Goal: Task Accomplishment & Management: Manage account settings

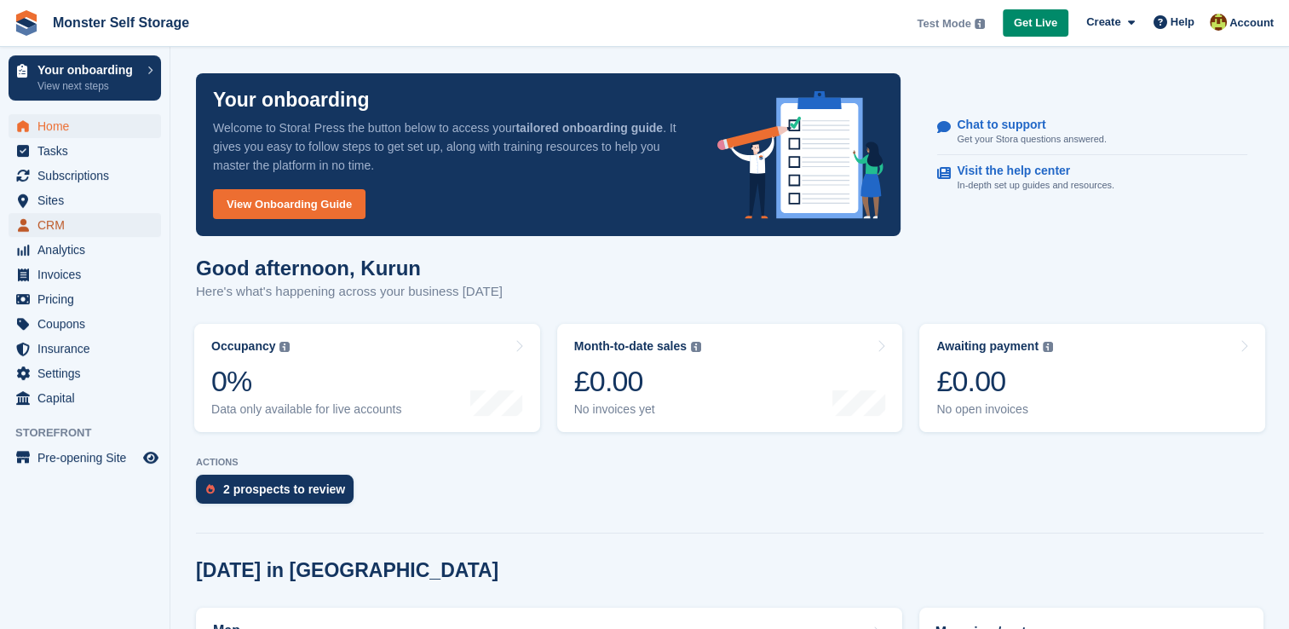
click at [82, 226] on span "CRM" at bounding box center [88, 225] width 102 height 24
click at [60, 234] on span "CRM" at bounding box center [88, 225] width 102 height 24
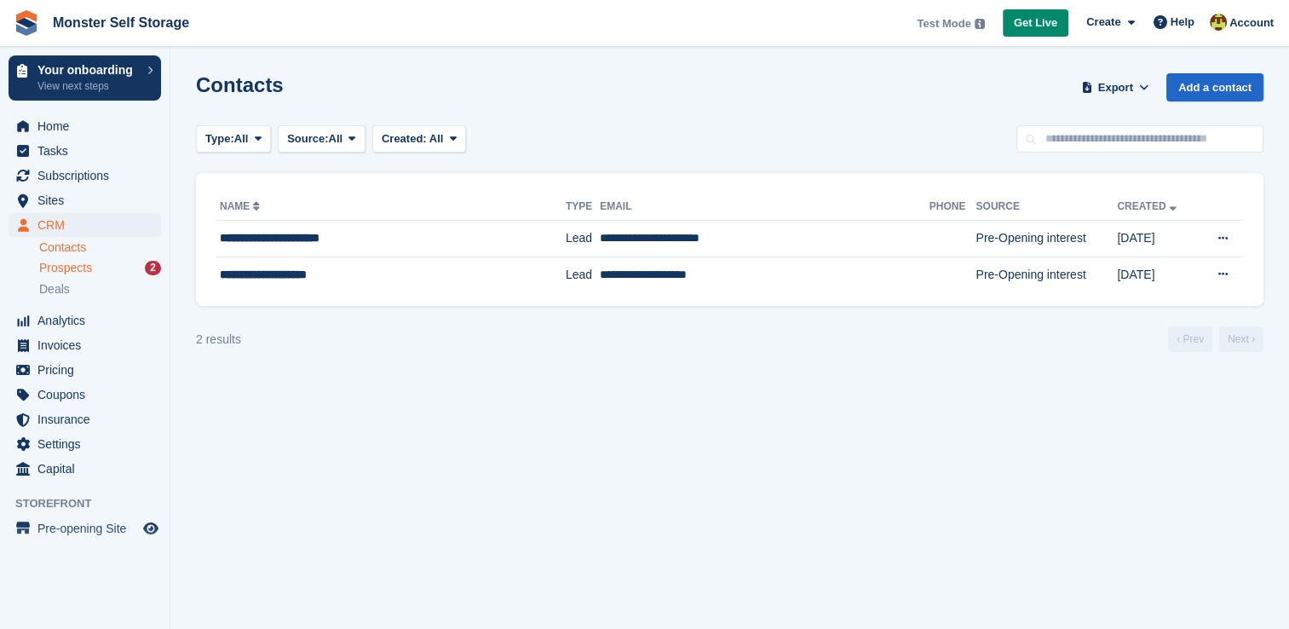
click at [79, 265] on span "Prospects" at bounding box center [65, 268] width 53 height 16
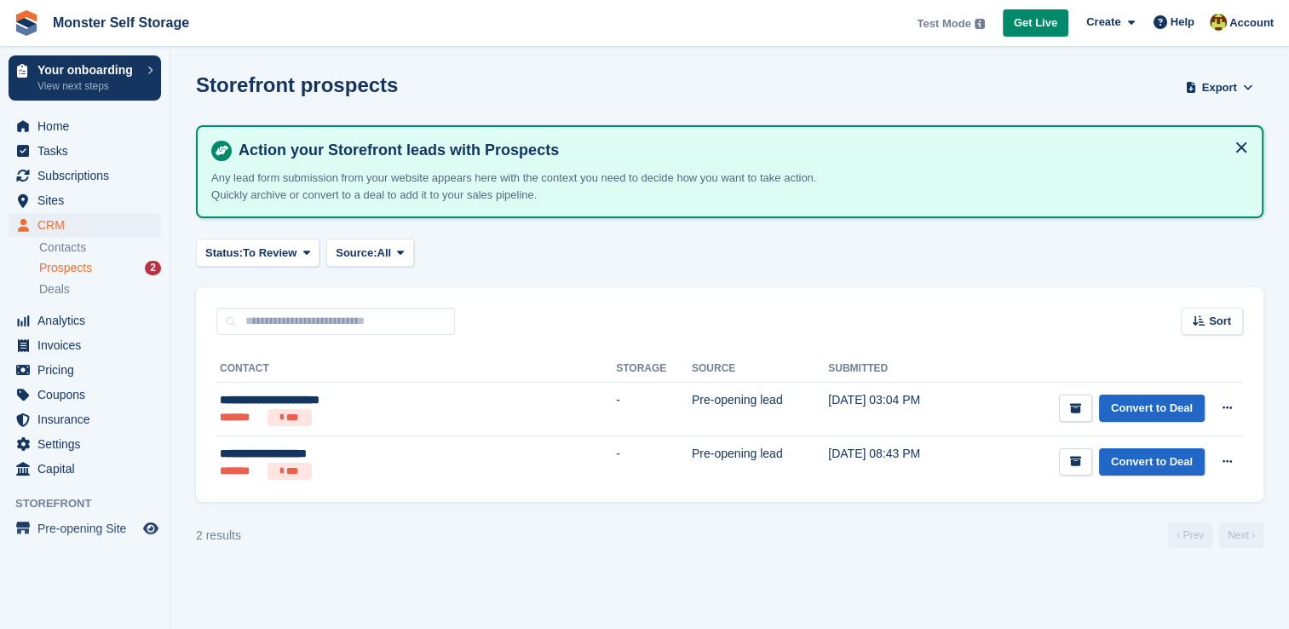
scroll to position [3, 0]
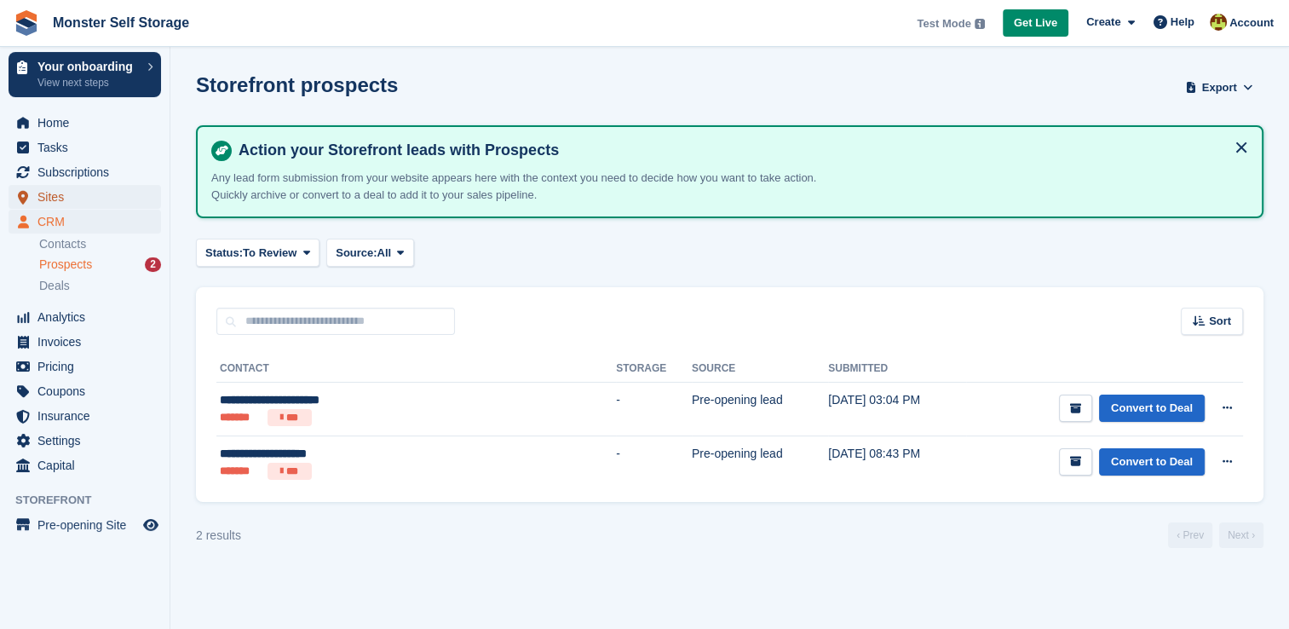
click at [59, 199] on span "Sites" at bounding box center [88, 197] width 102 height 24
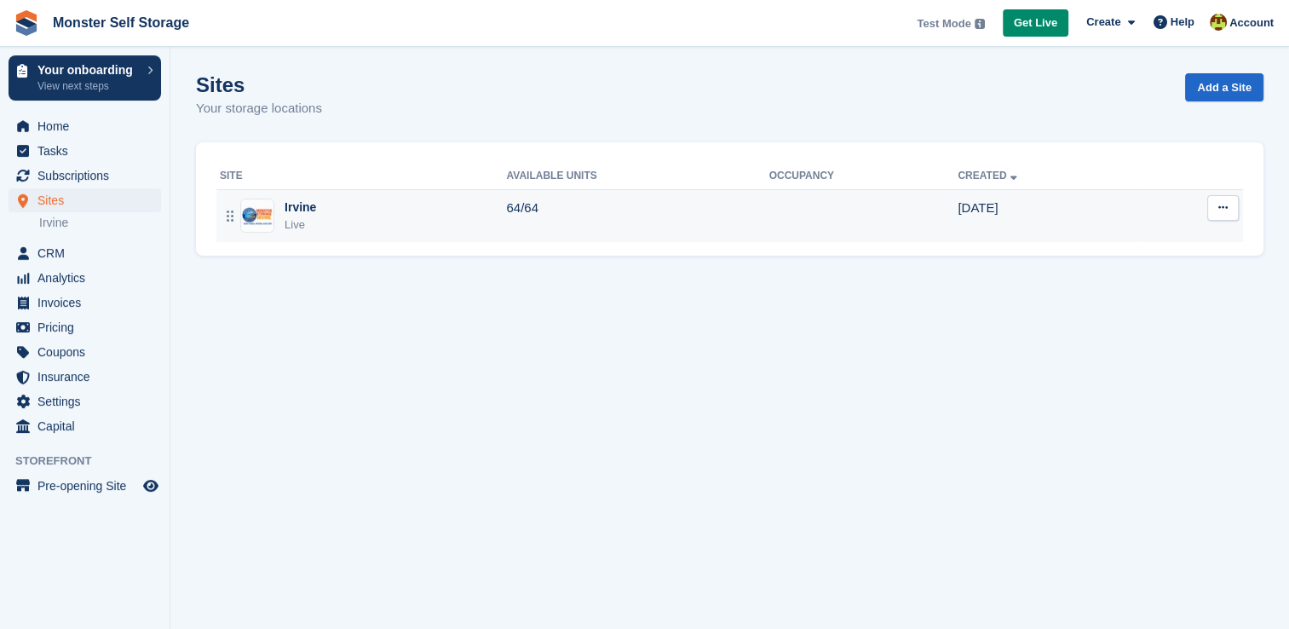
click at [345, 217] on div "Irvine Live" at bounding box center [363, 215] width 286 height 35
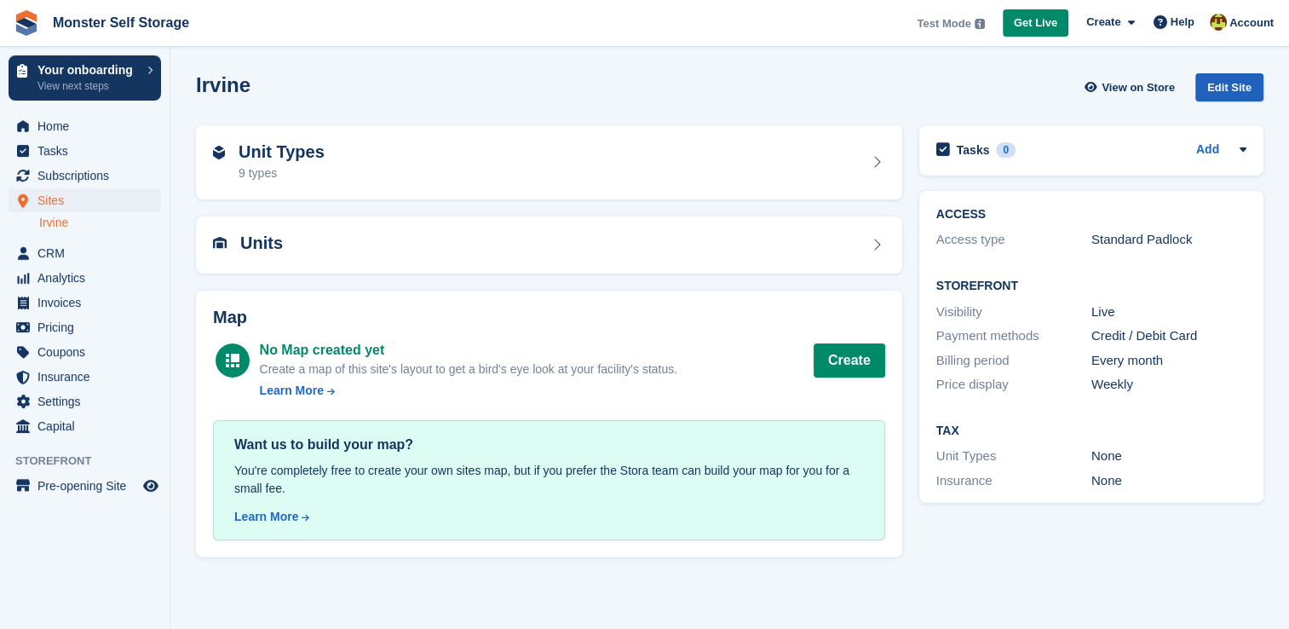
click at [1220, 84] on div "Edit Site" at bounding box center [1229, 87] width 68 height 28
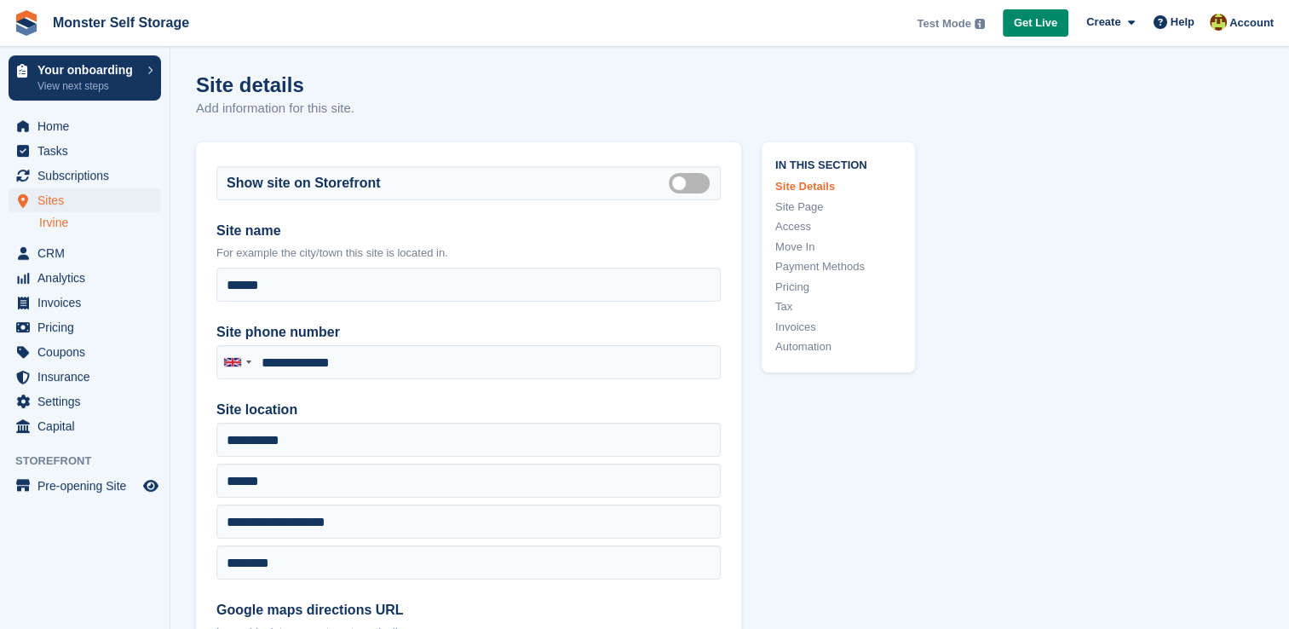
type input "**********"
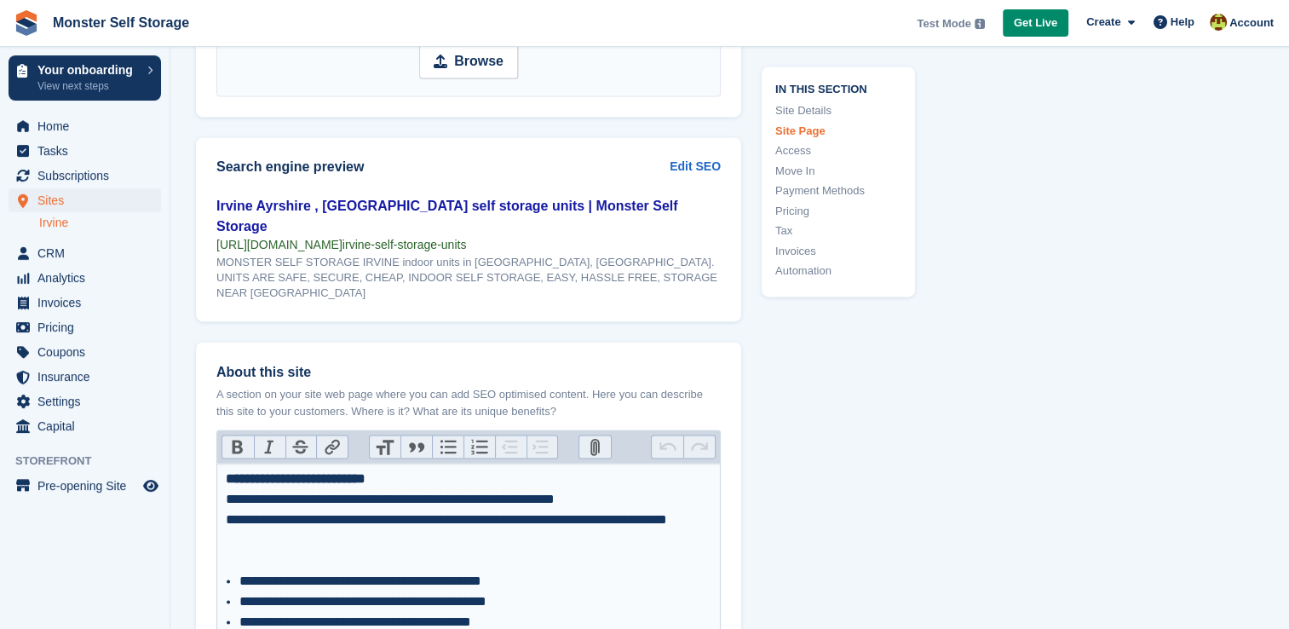
scroll to position [2565, 0]
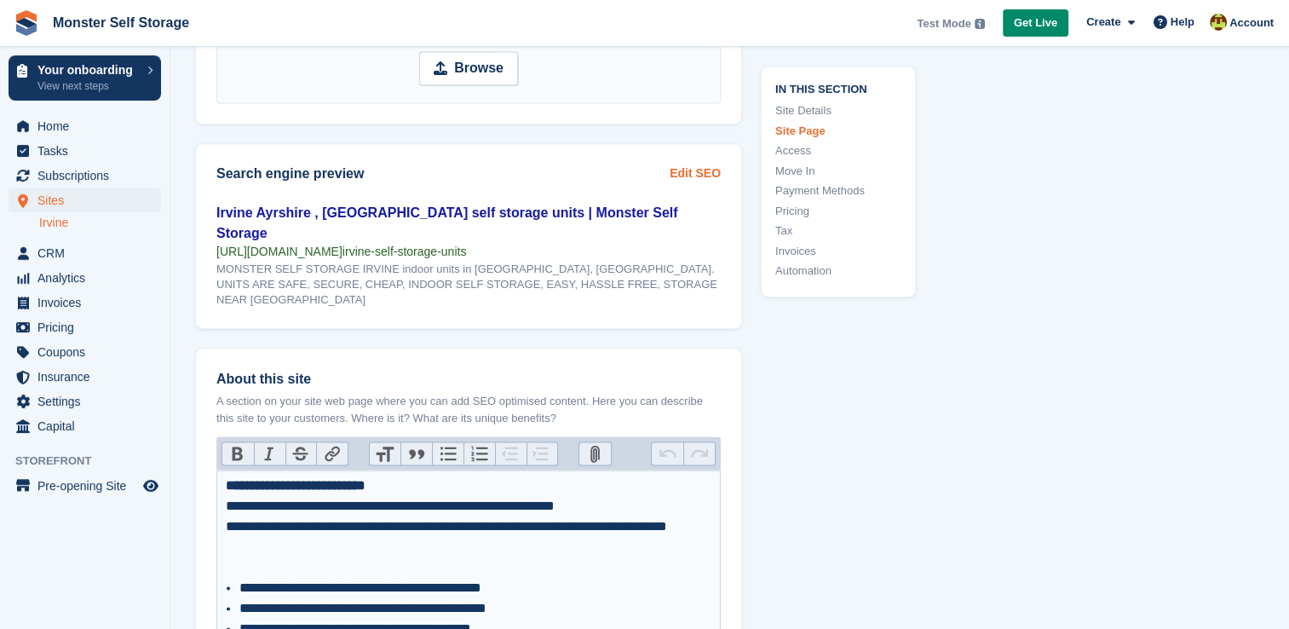
click at [709, 168] on link "Edit SEO" at bounding box center [694, 173] width 51 height 18
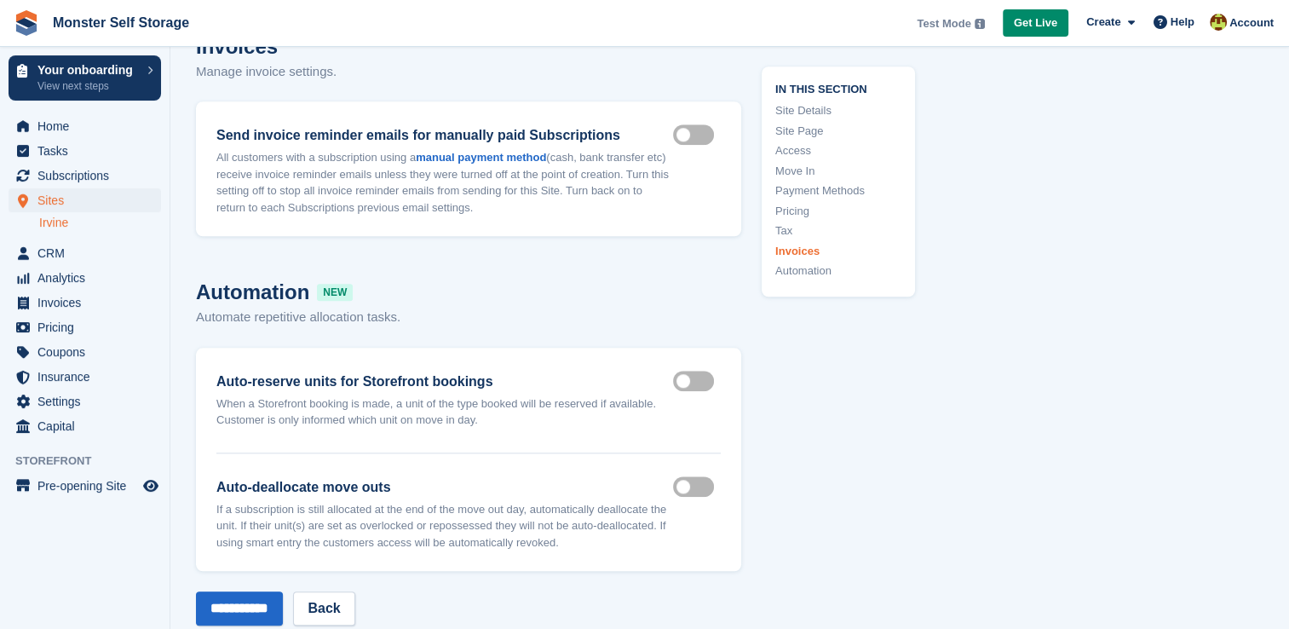
scroll to position [8054, 0]
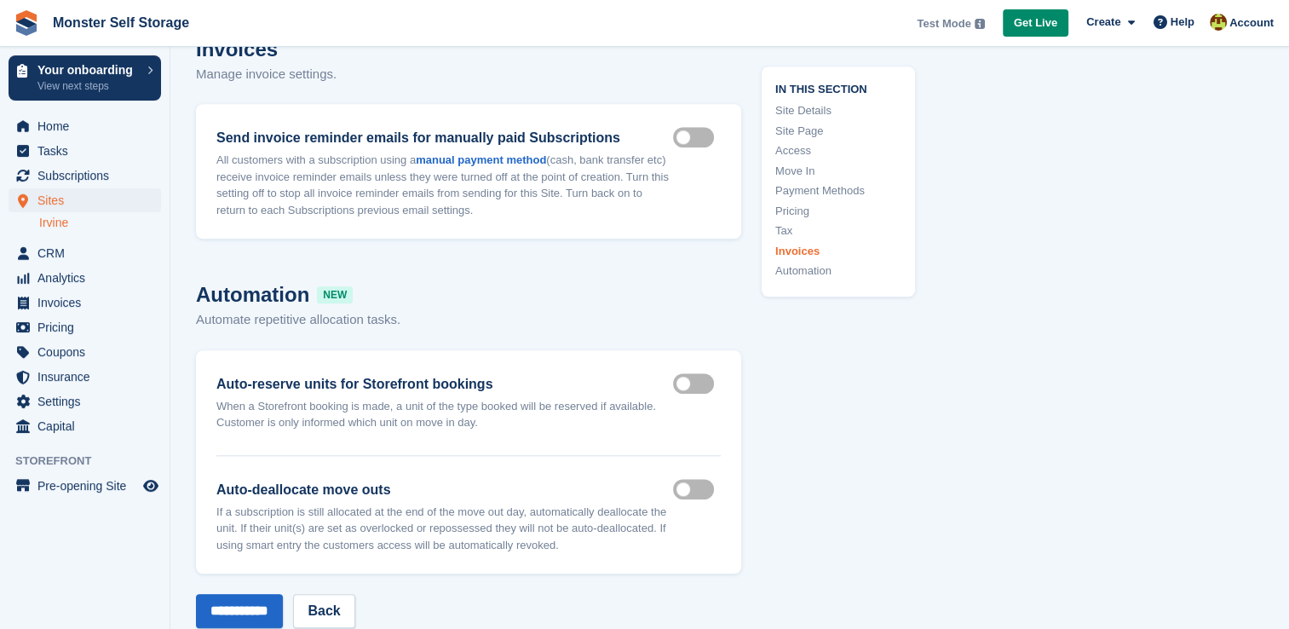
click at [692, 382] on label "Auto reserve on storefront" at bounding box center [697, 383] width 48 height 3
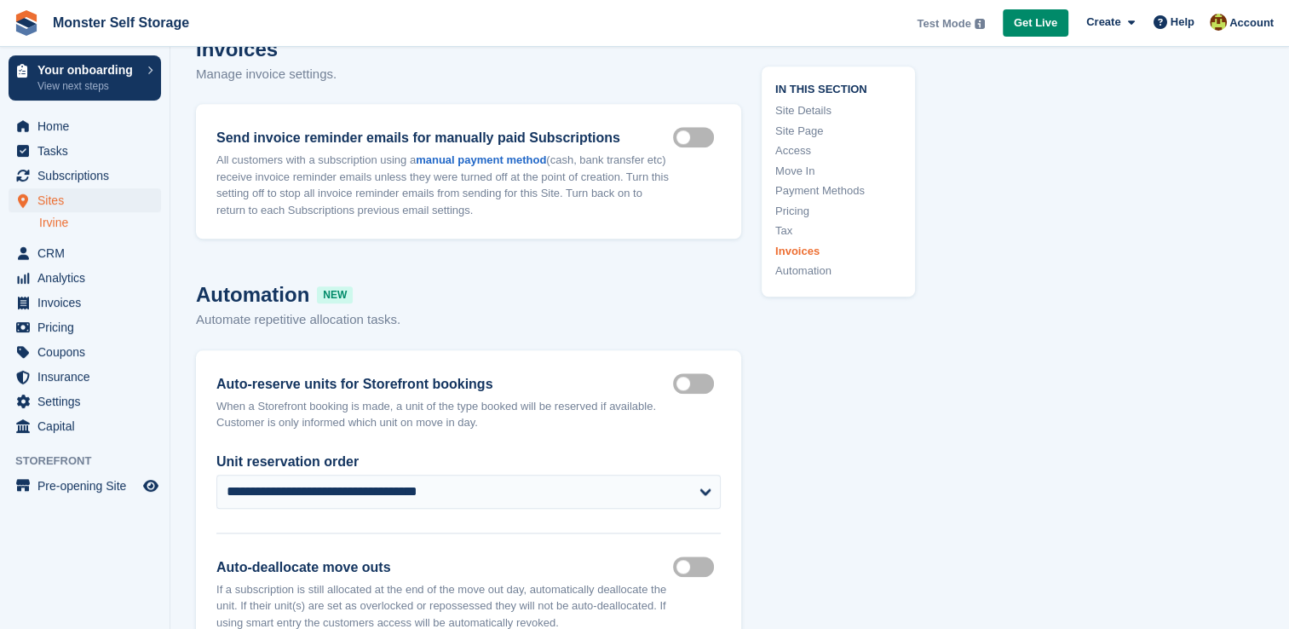
click at [702, 382] on label "Auto reserve on storefront" at bounding box center [697, 383] width 48 height 3
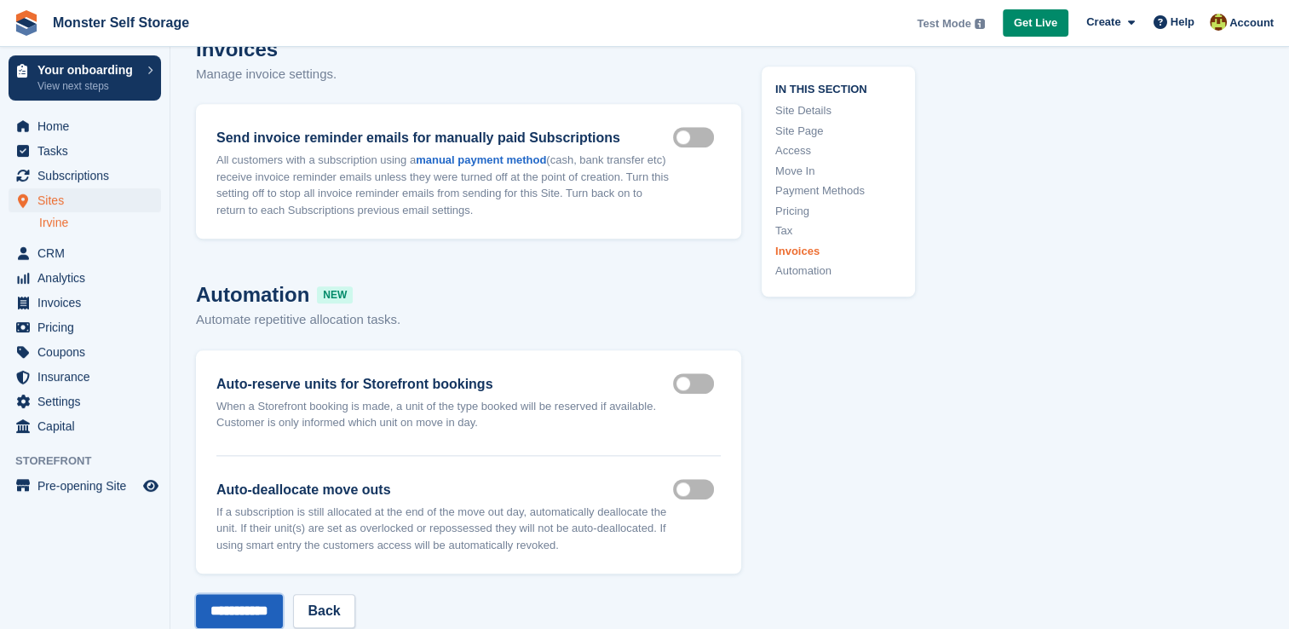
click at [232, 594] on input "**********" at bounding box center [239, 611] width 87 height 34
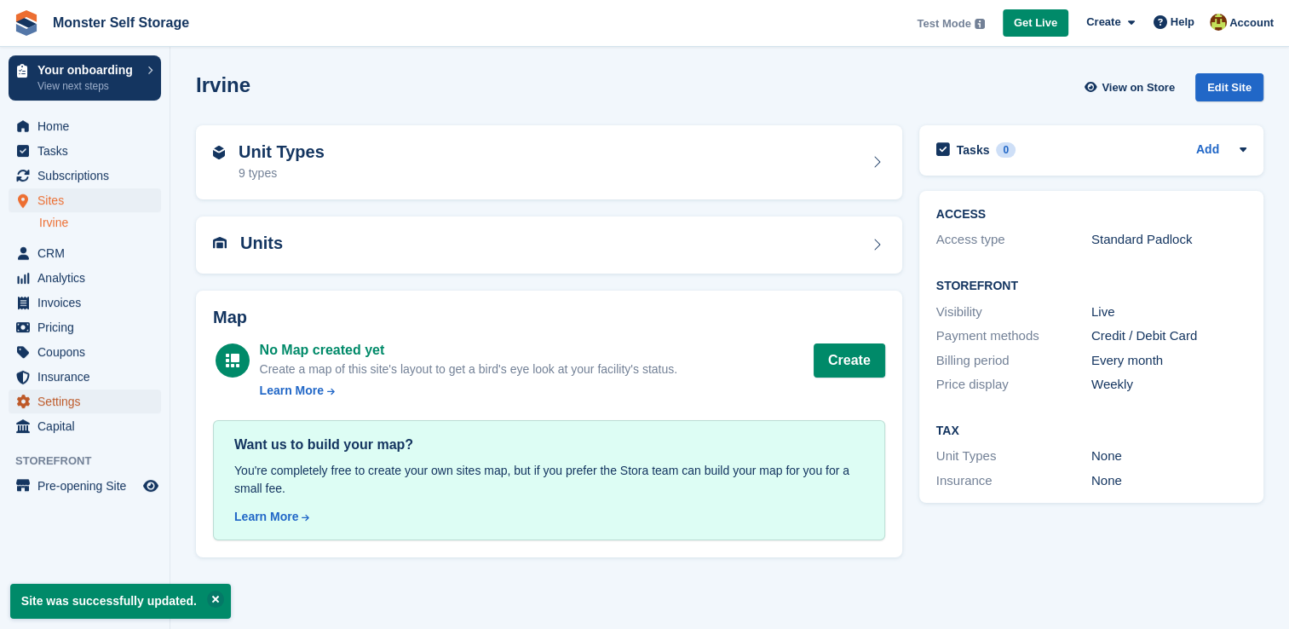
click at [73, 408] on span "Settings" at bounding box center [88, 401] width 102 height 24
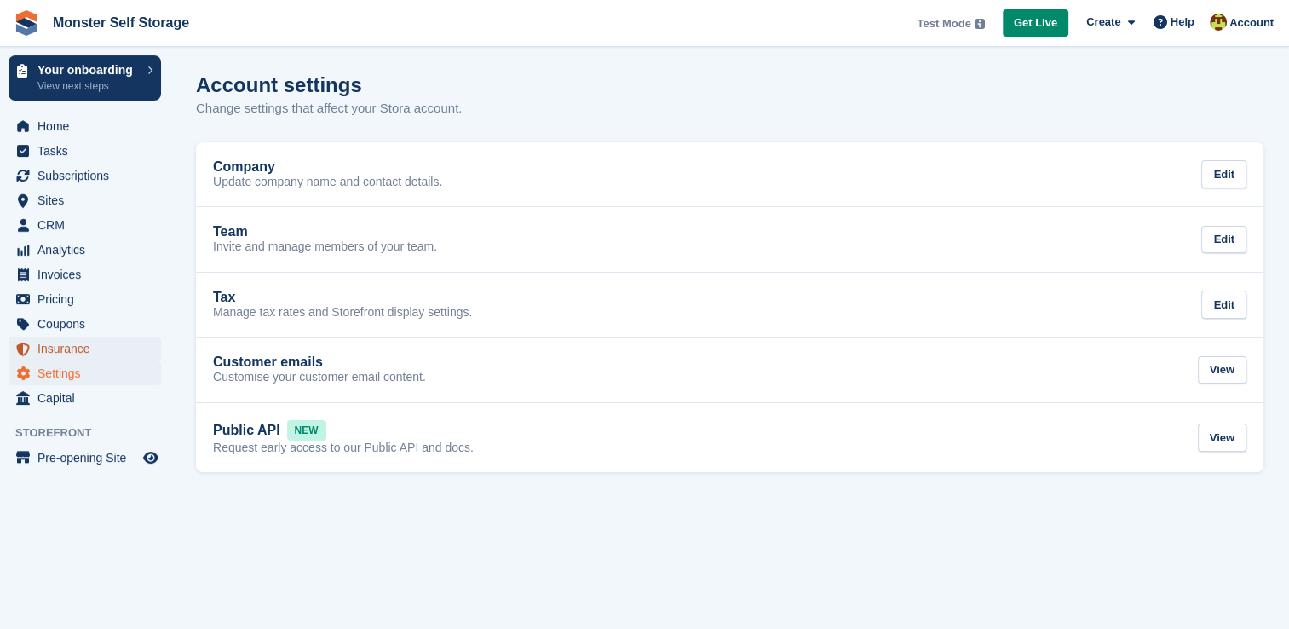
click at [85, 359] on span "Insurance" at bounding box center [88, 348] width 102 height 24
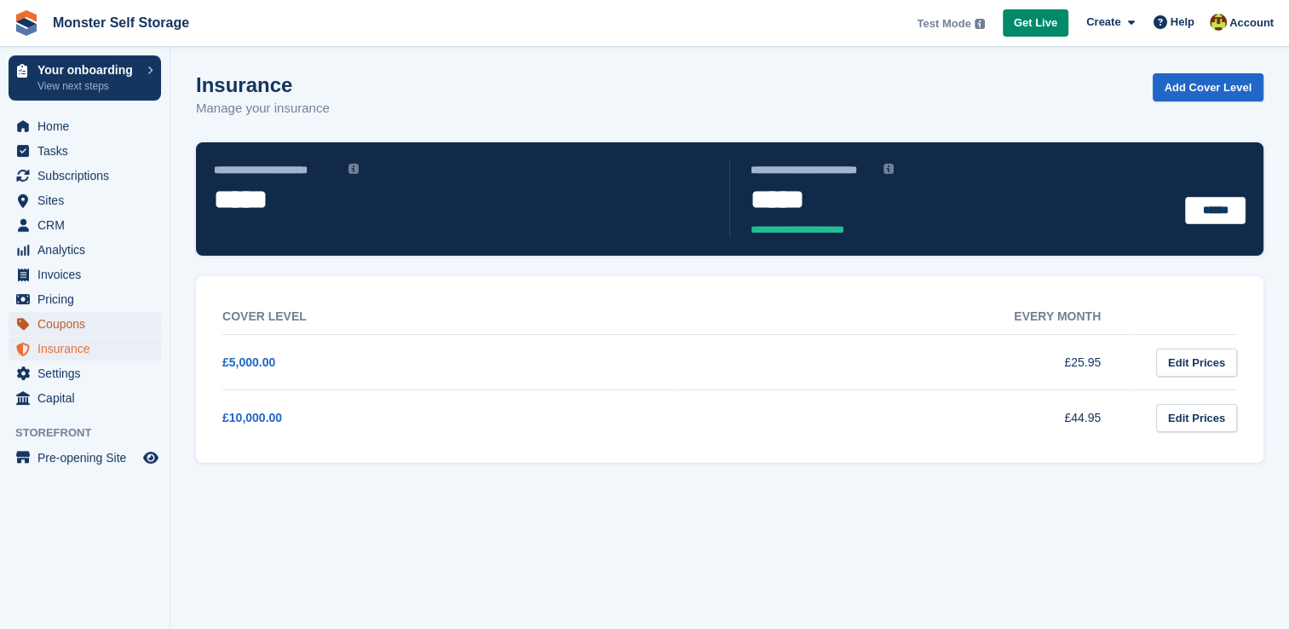
click at [45, 332] on span "Coupons" at bounding box center [88, 324] width 102 height 24
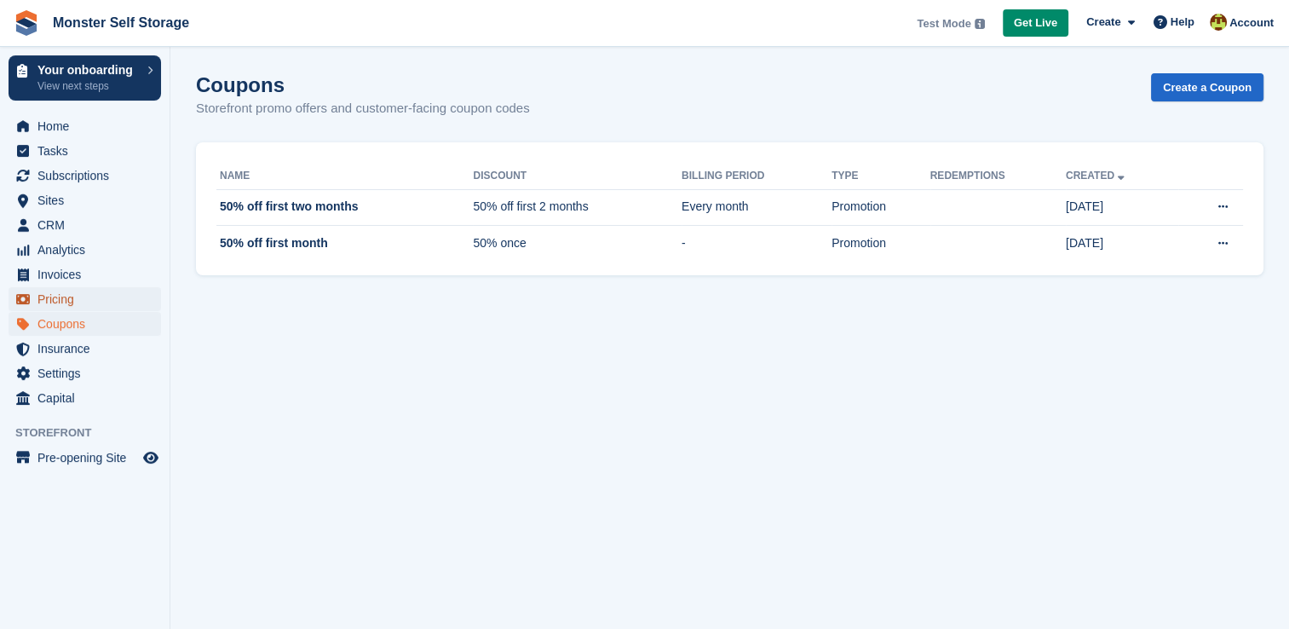
click at [72, 302] on span "Pricing" at bounding box center [88, 299] width 102 height 24
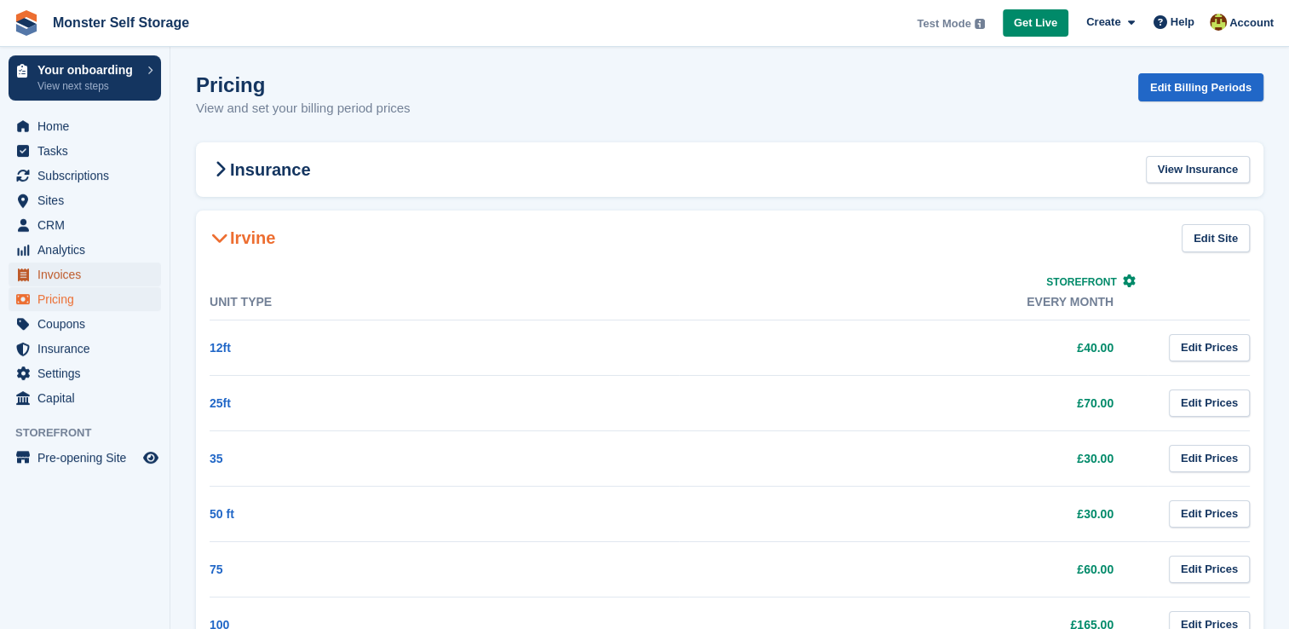
click at [103, 280] on span "Invoices" at bounding box center [88, 274] width 102 height 24
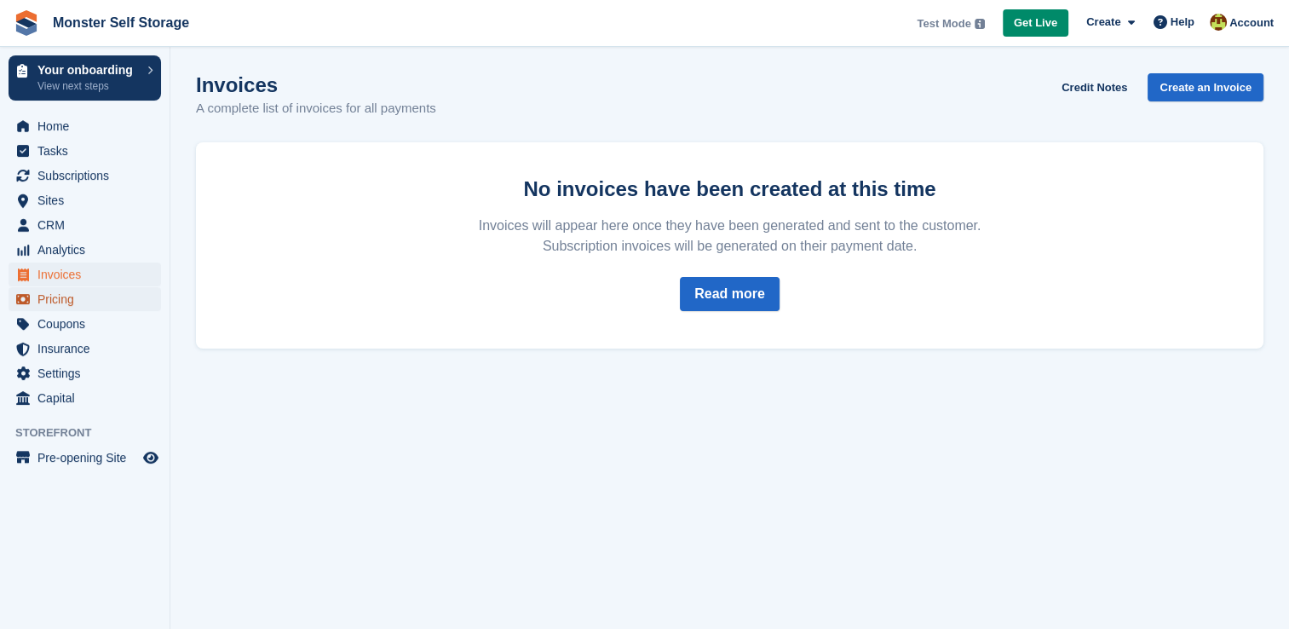
click at [89, 295] on span "Pricing" at bounding box center [88, 299] width 102 height 24
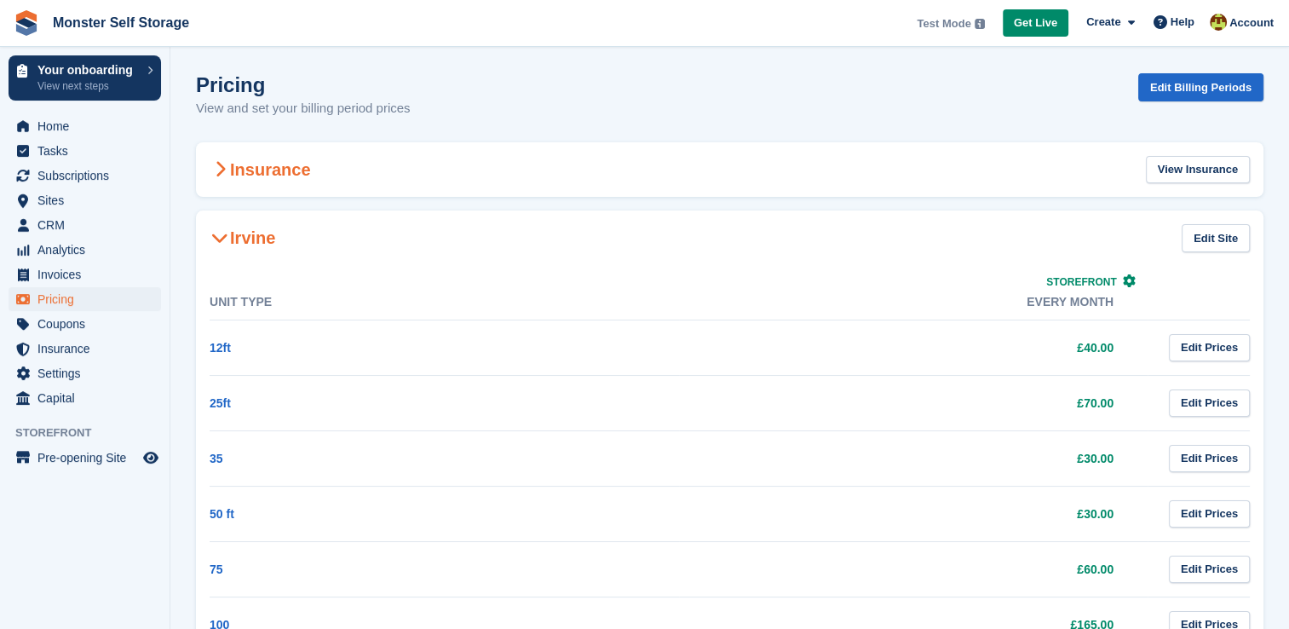
click at [230, 166] on h2 "Insurance" at bounding box center [260, 169] width 101 height 20
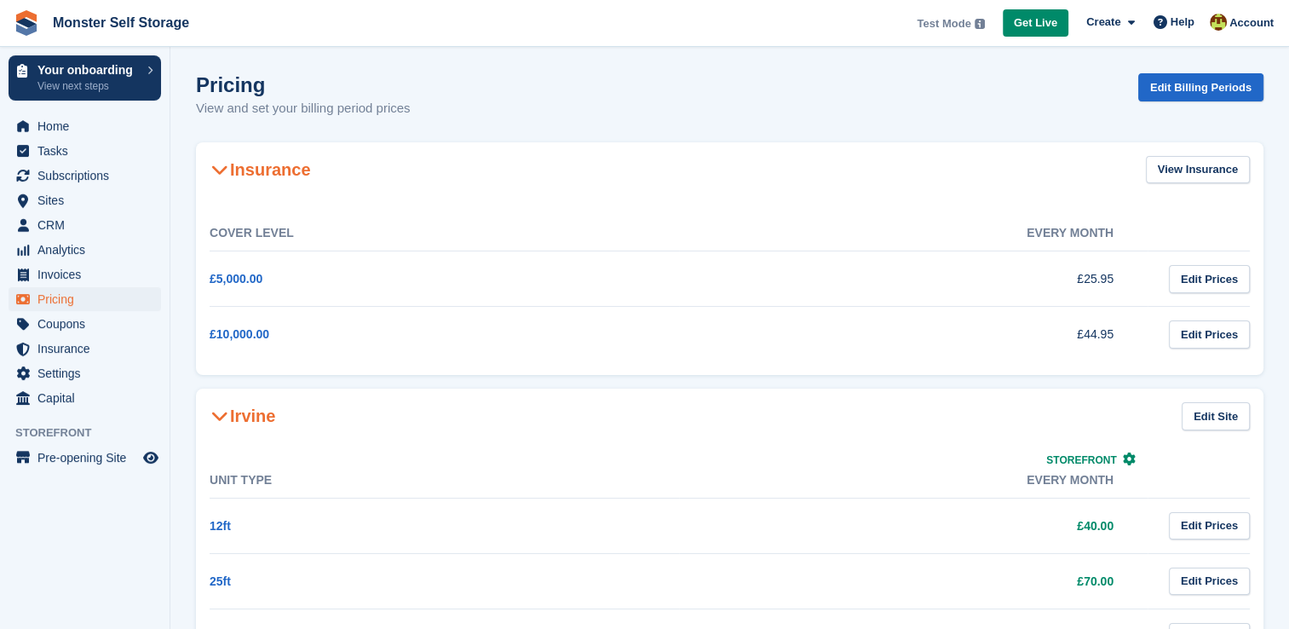
click at [230, 166] on h2 "Insurance" at bounding box center [260, 169] width 101 height 20
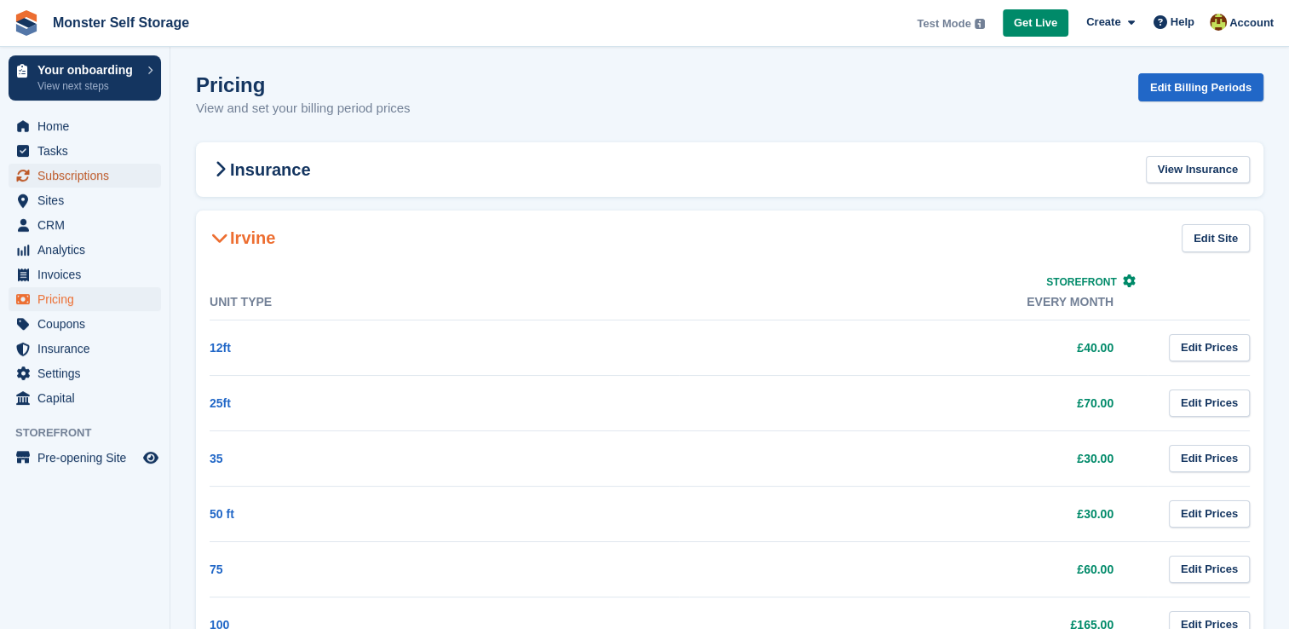
click at [95, 180] on span "Subscriptions" at bounding box center [88, 176] width 102 height 24
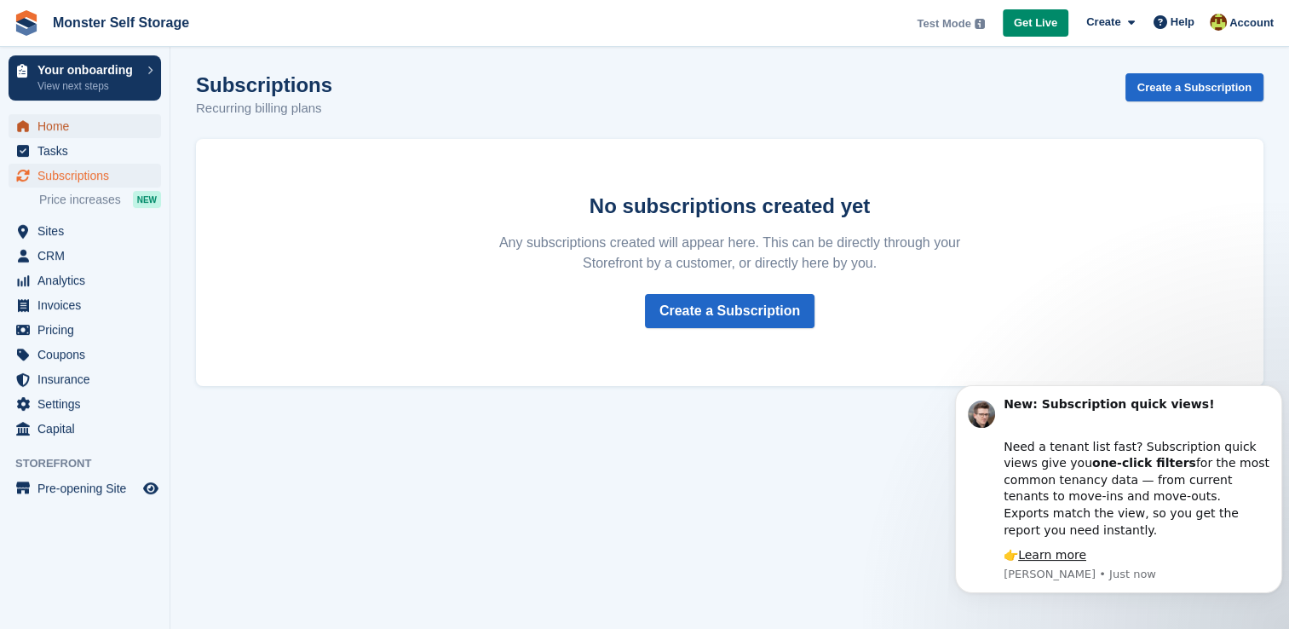
click at [66, 118] on span "Home" at bounding box center [88, 126] width 102 height 24
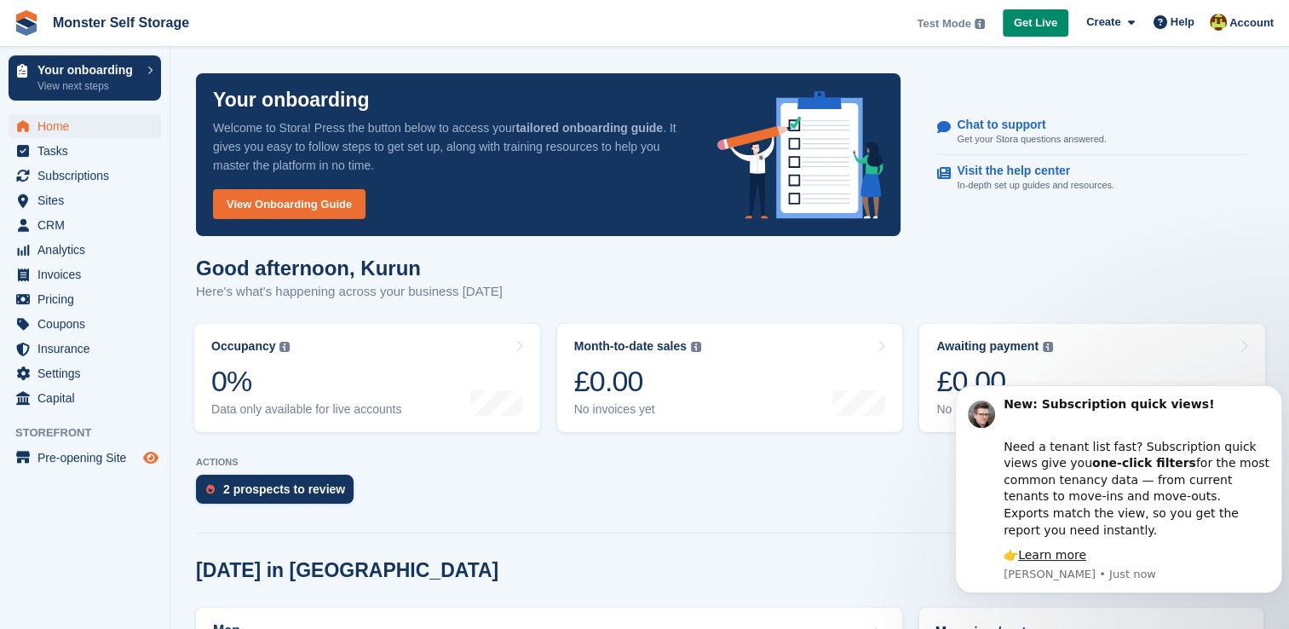
click at [154, 458] on icon "Preview store" at bounding box center [150, 458] width 15 height 14
drag, startPoint x: 124, startPoint y: 23, endPoint x: 681, endPoint y: 569, distance: 779.4
click at [681, 569] on div "Today in Irvine" at bounding box center [729, 570] width 1067 height 23
click at [1232, 22] on span "Account" at bounding box center [1251, 22] width 44 height 17
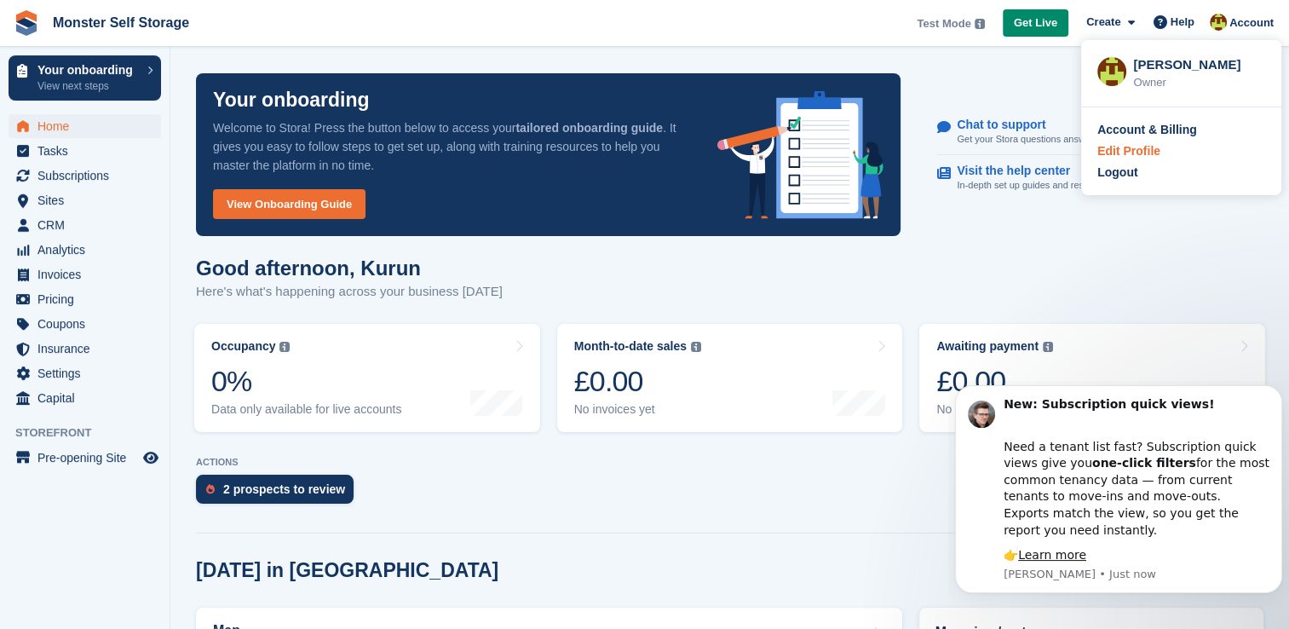
click at [1134, 152] on div "Edit Profile" at bounding box center [1128, 151] width 63 height 18
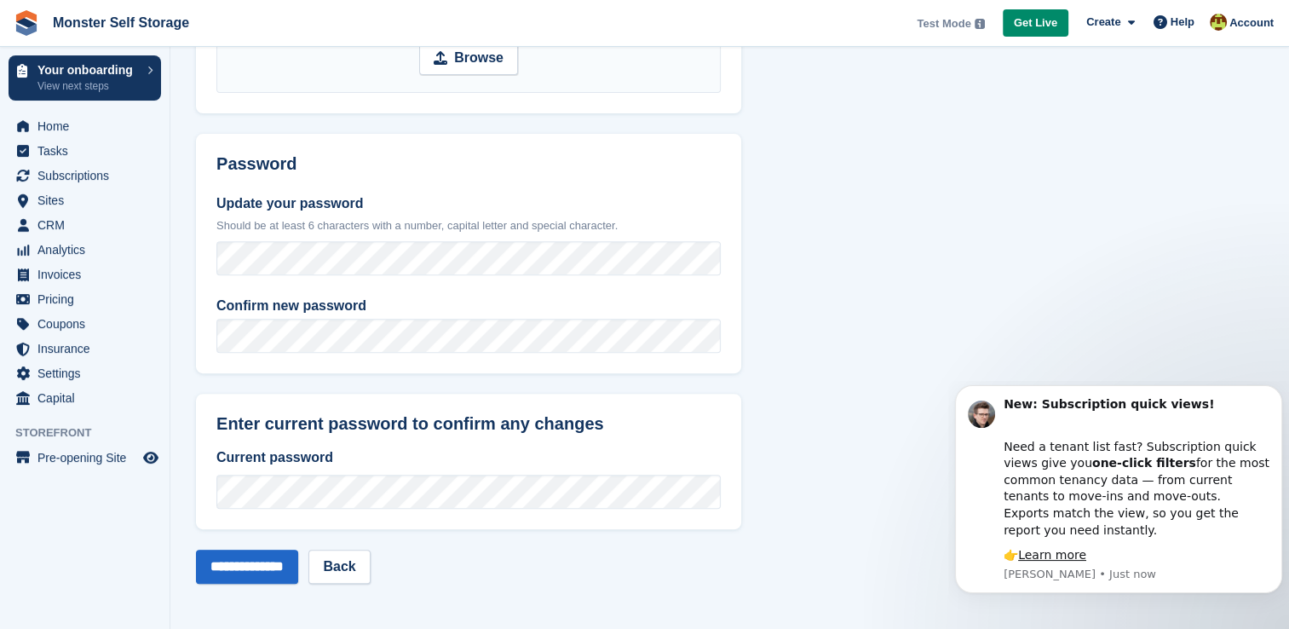
scroll to position [641, 0]
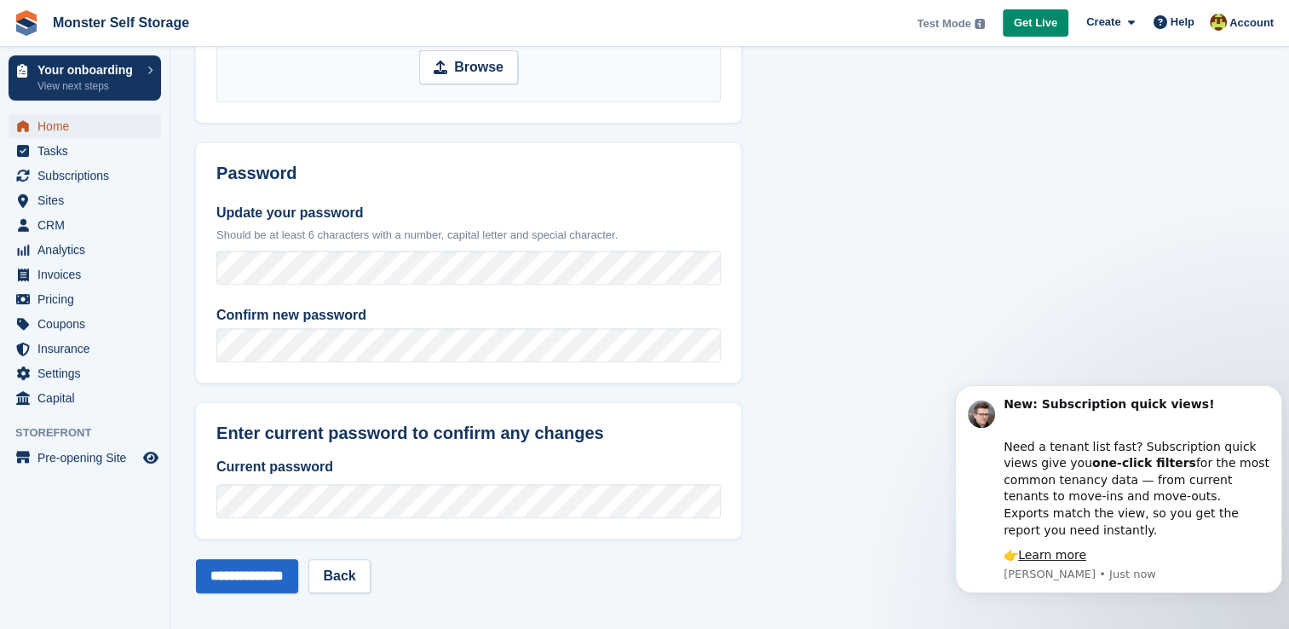
click at [42, 124] on span "Home" at bounding box center [88, 126] width 102 height 24
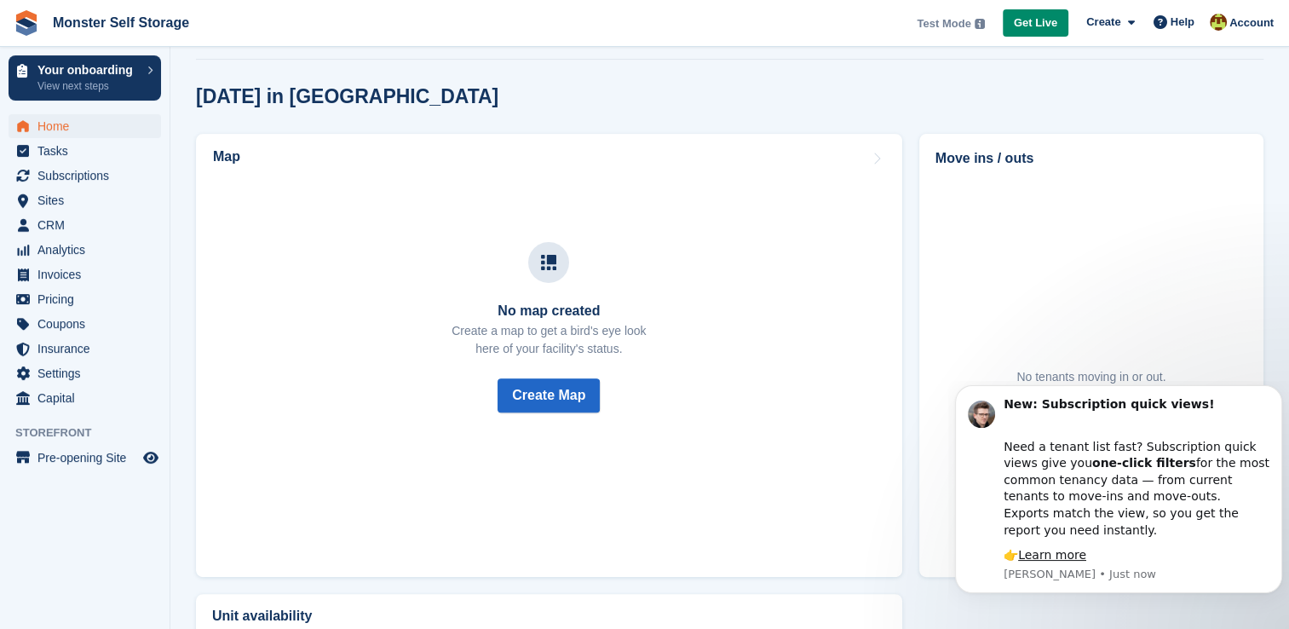
scroll to position [475, 0]
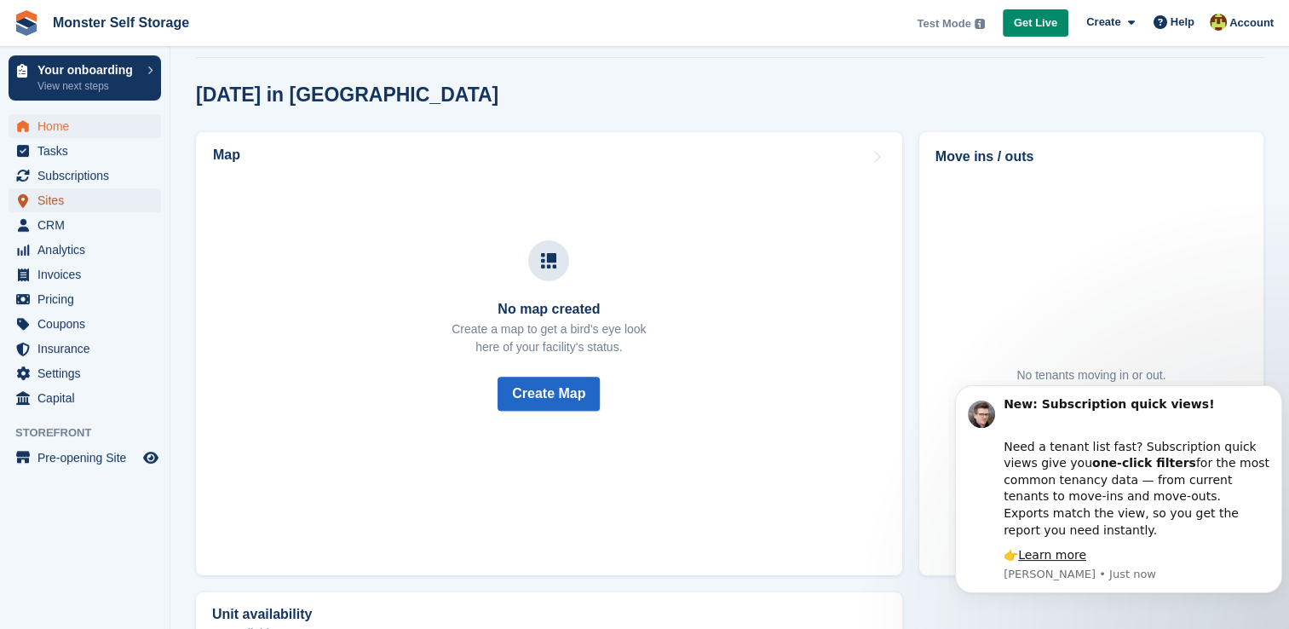
click at [78, 209] on span "Sites" at bounding box center [88, 200] width 102 height 24
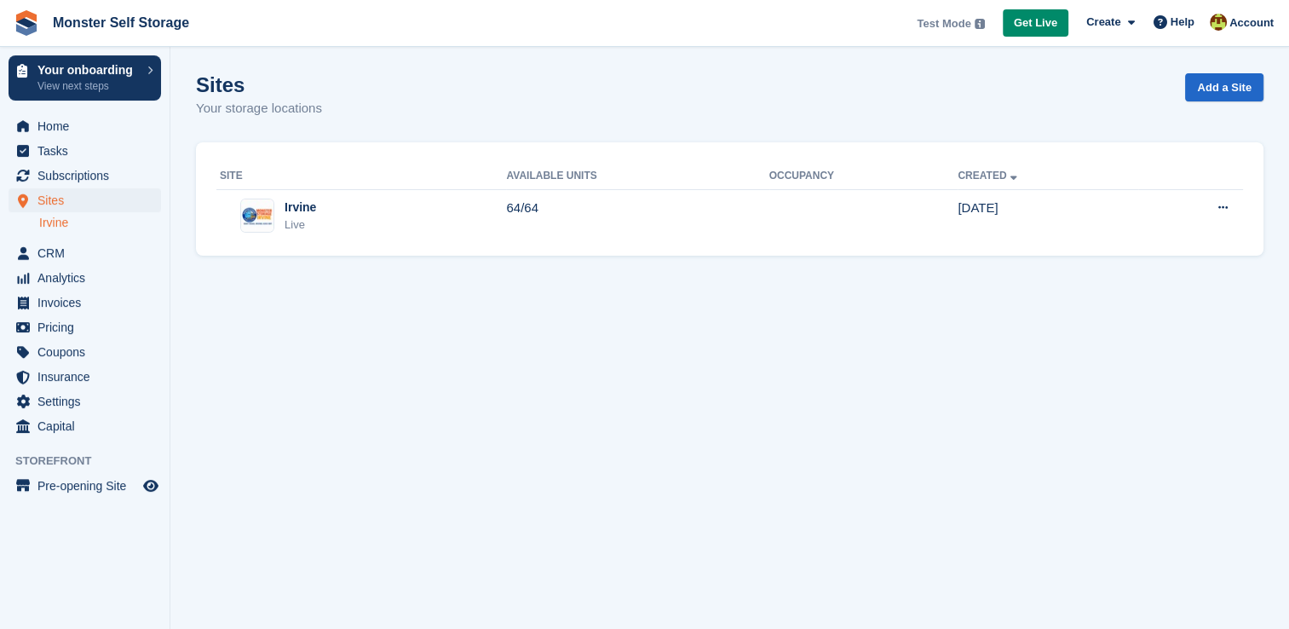
click at [67, 227] on link "Irvine" at bounding box center [100, 223] width 122 height 16
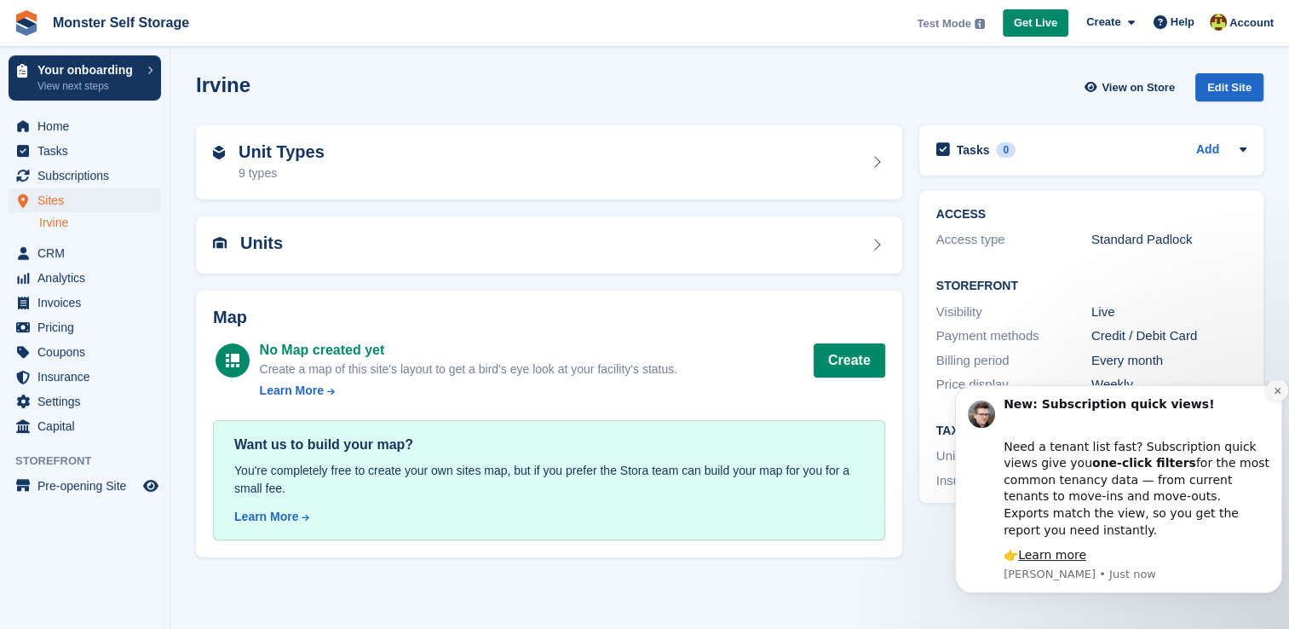
click at [1273, 395] on icon "Dismiss notification" at bounding box center [1277, 390] width 9 height 9
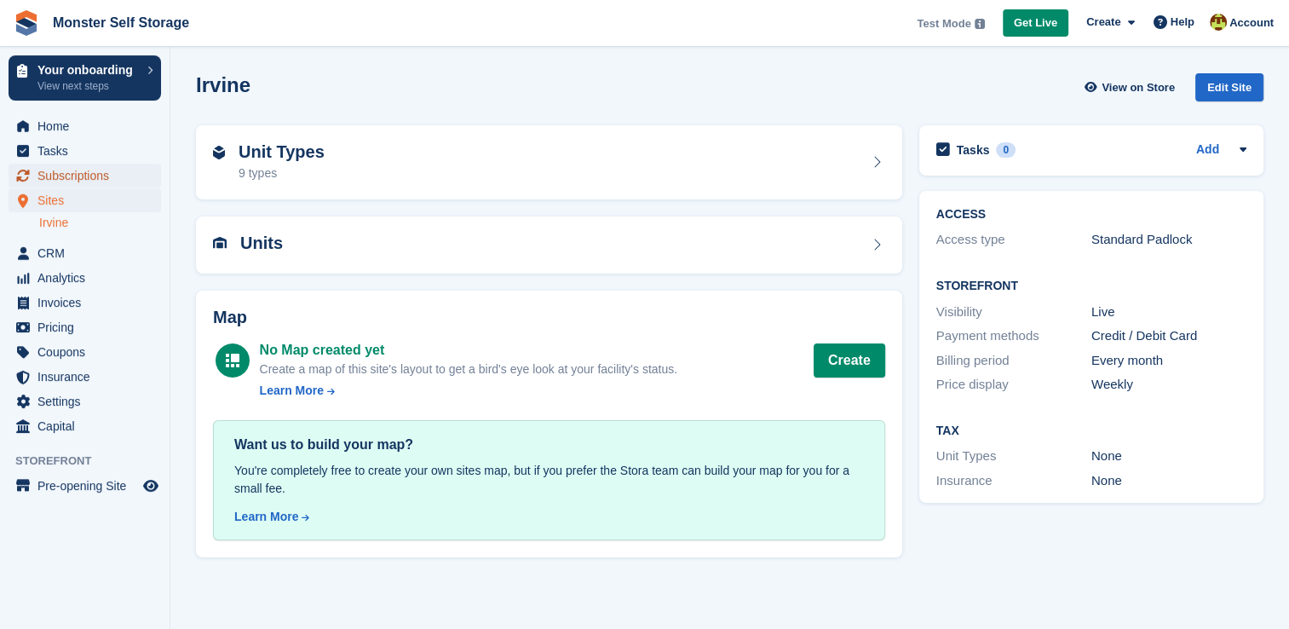
click at [78, 182] on span "Subscriptions" at bounding box center [88, 176] width 102 height 24
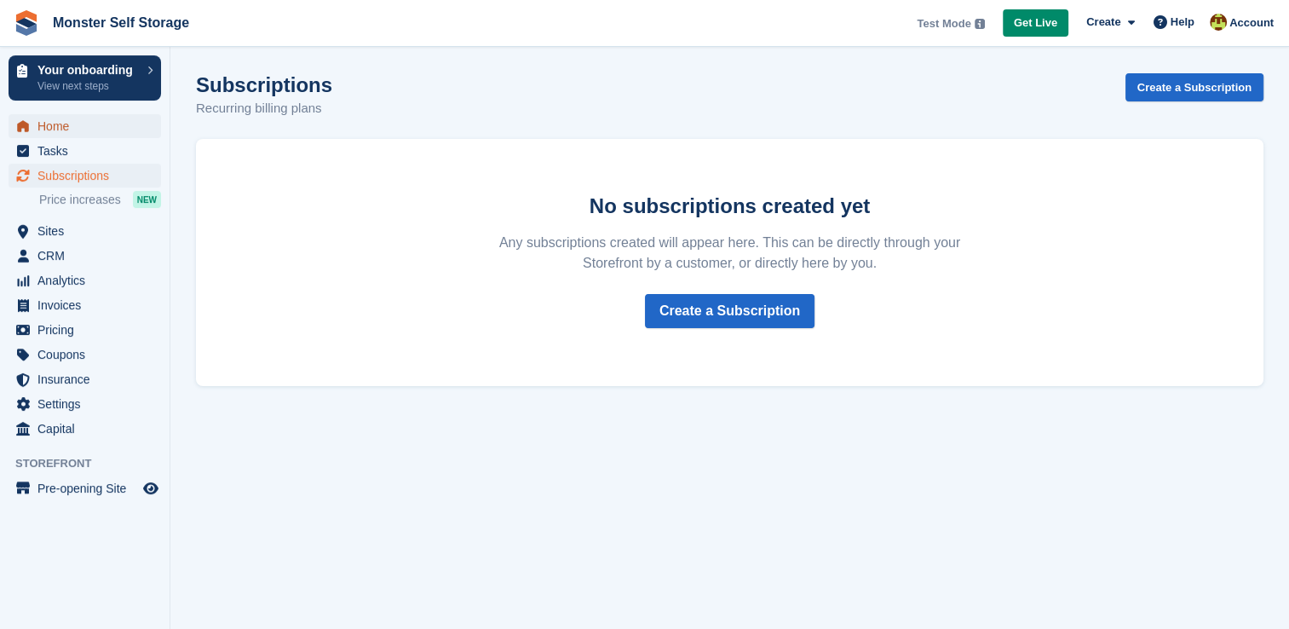
click at [51, 129] on span "Home" at bounding box center [88, 126] width 102 height 24
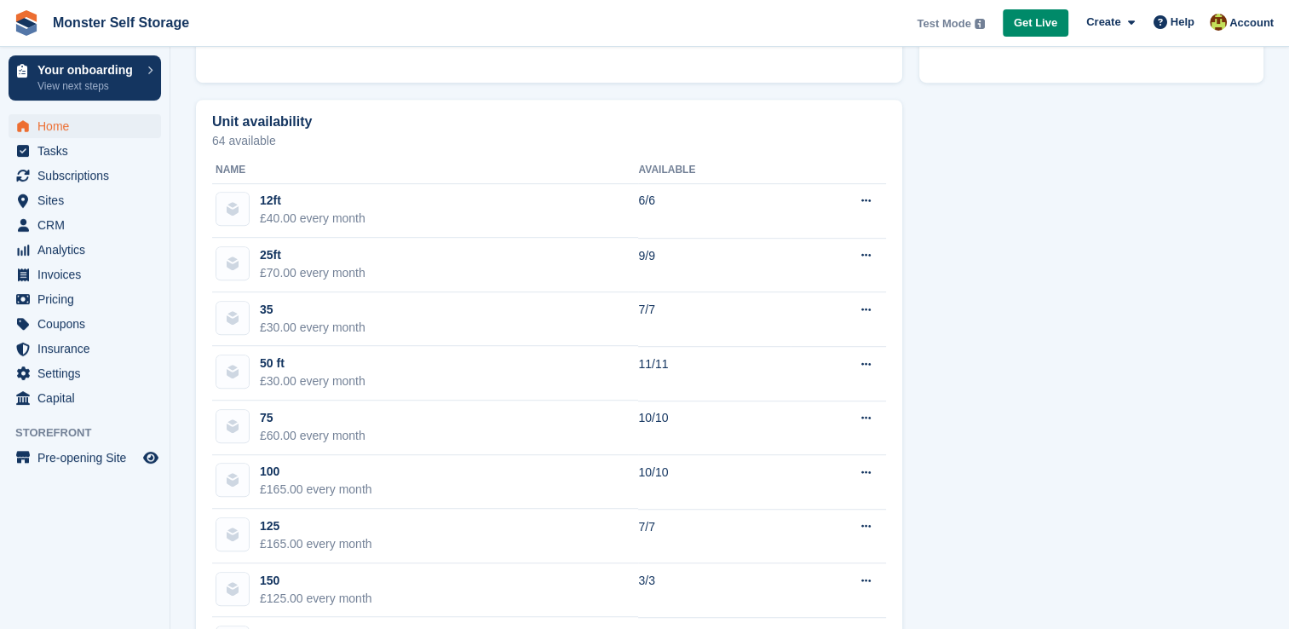
scroll to position [1045, 0]
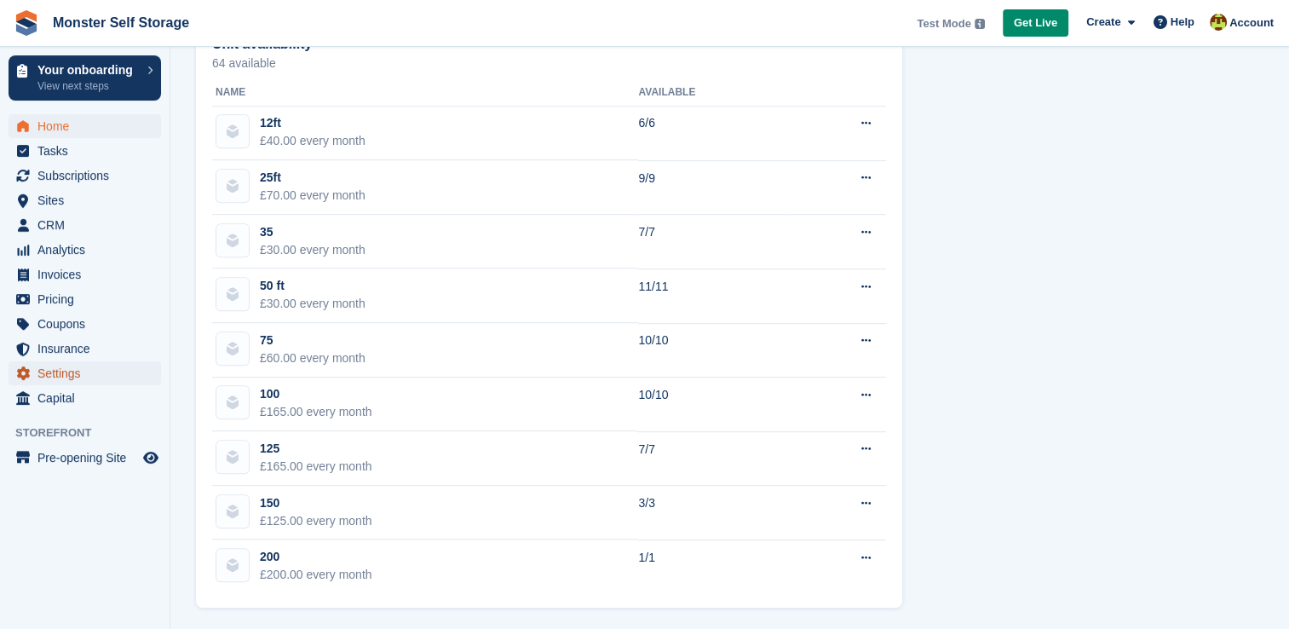
click at [68, 376] on span "Settings" at bounding box center [88, 373] width 102 height 24
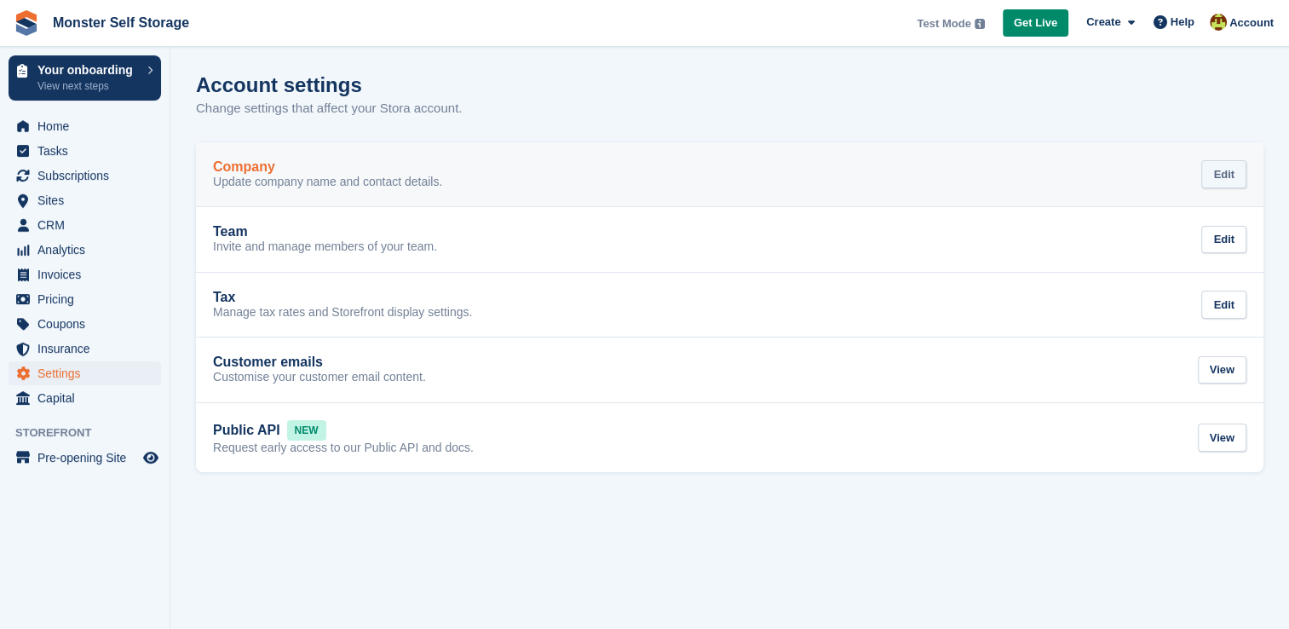
click at [1233, 166] on div "Edit" at bounding box center [1223, 174] width 45 height 28
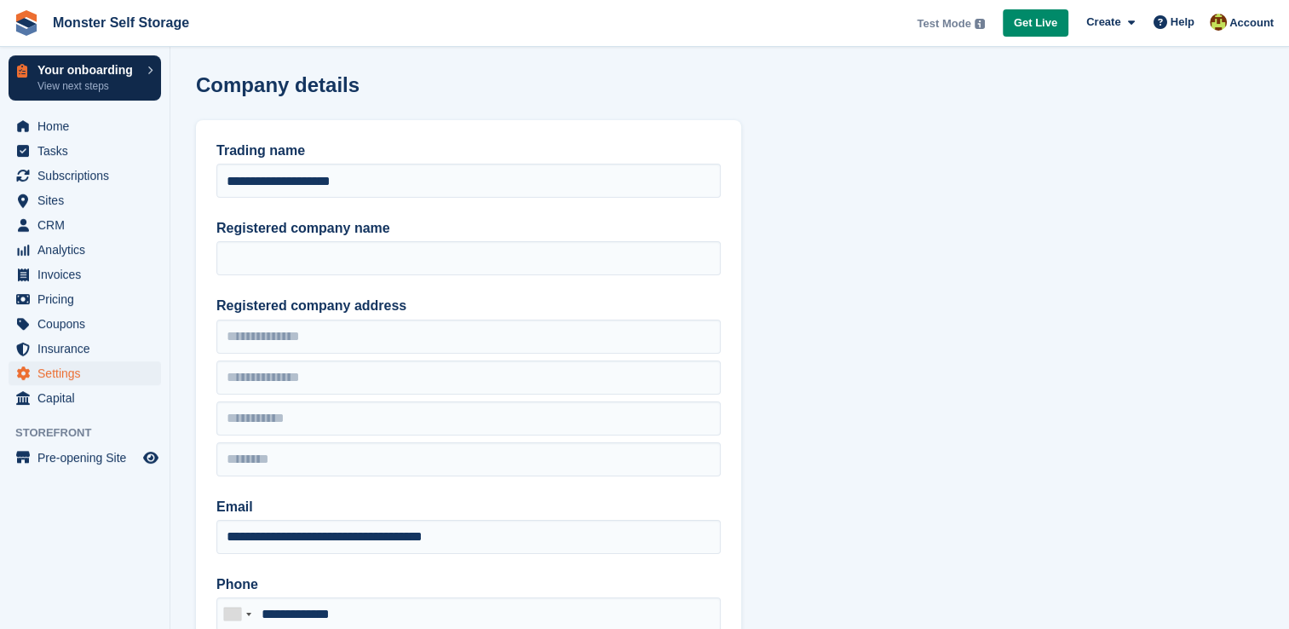
click at [84, 73] on p "Your onboarding" at bounding box center [87, 70] width 101 height 12
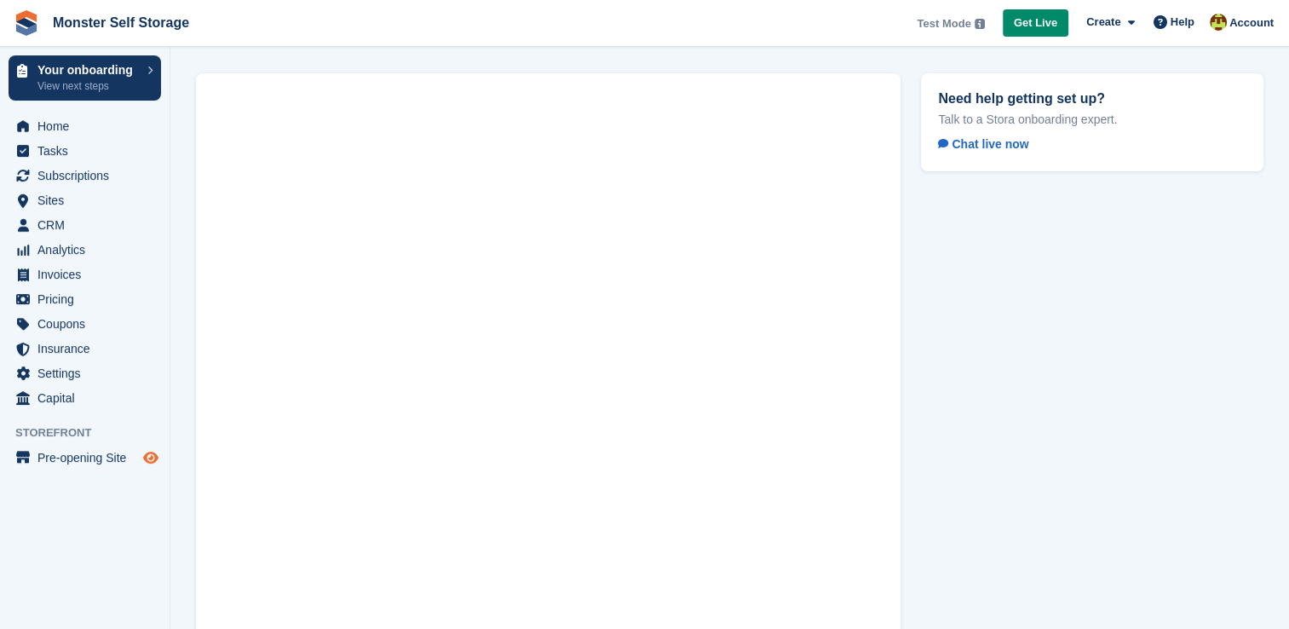
click at [157, 458] on icon "Preview store" at bounding box center [150, 458] width 15 height 14
click at [92, 463] on span "Pre-opening Site" at bounding box center [88, 457] width 102 height 24
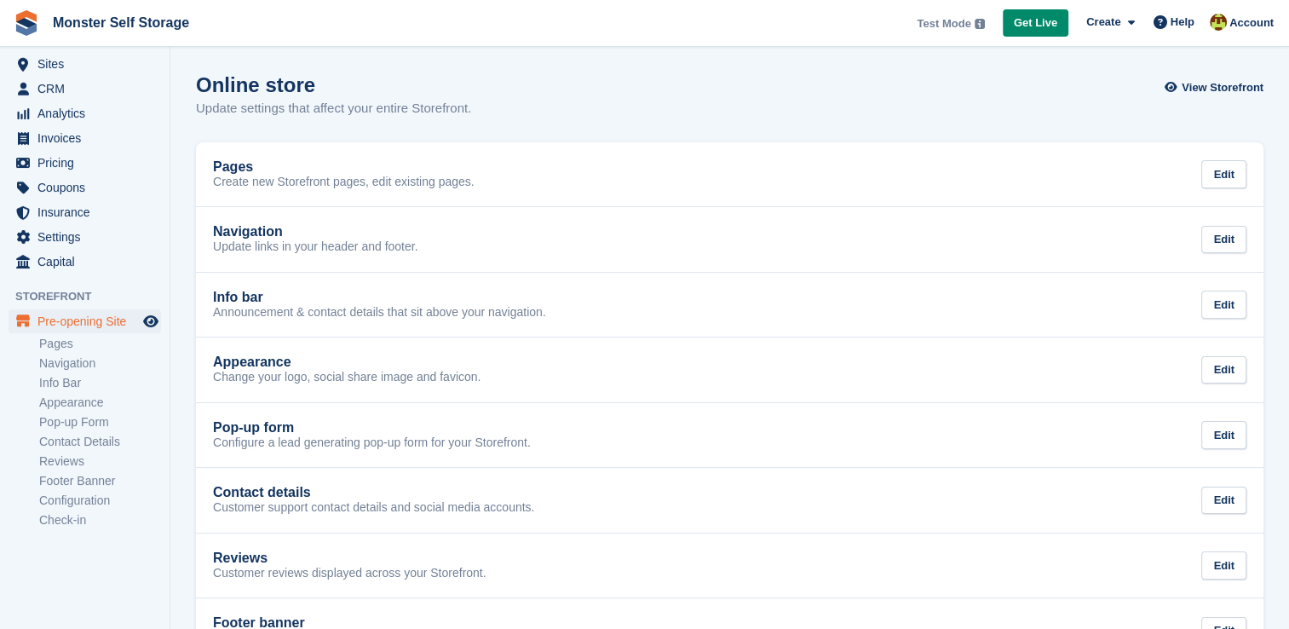
scroll to position [137, 0]
click at [87, 397] on link "Appearance" at bounding box center [100, 402] width 122 height 16
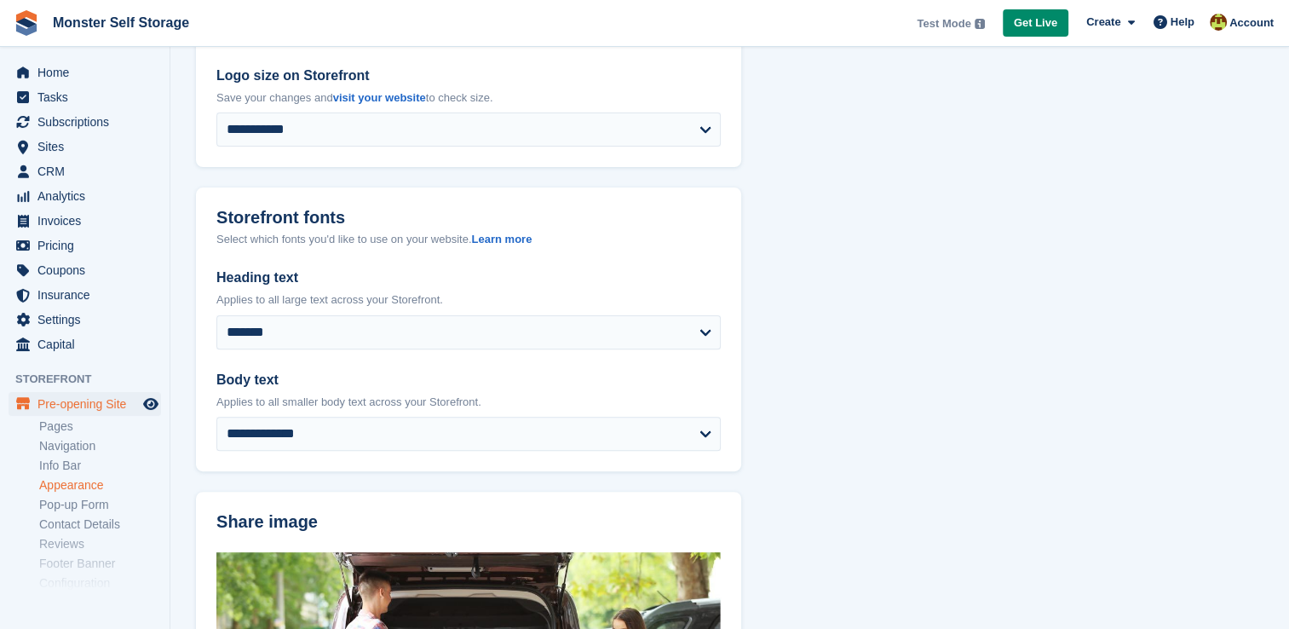
scroll to position [484, 0]
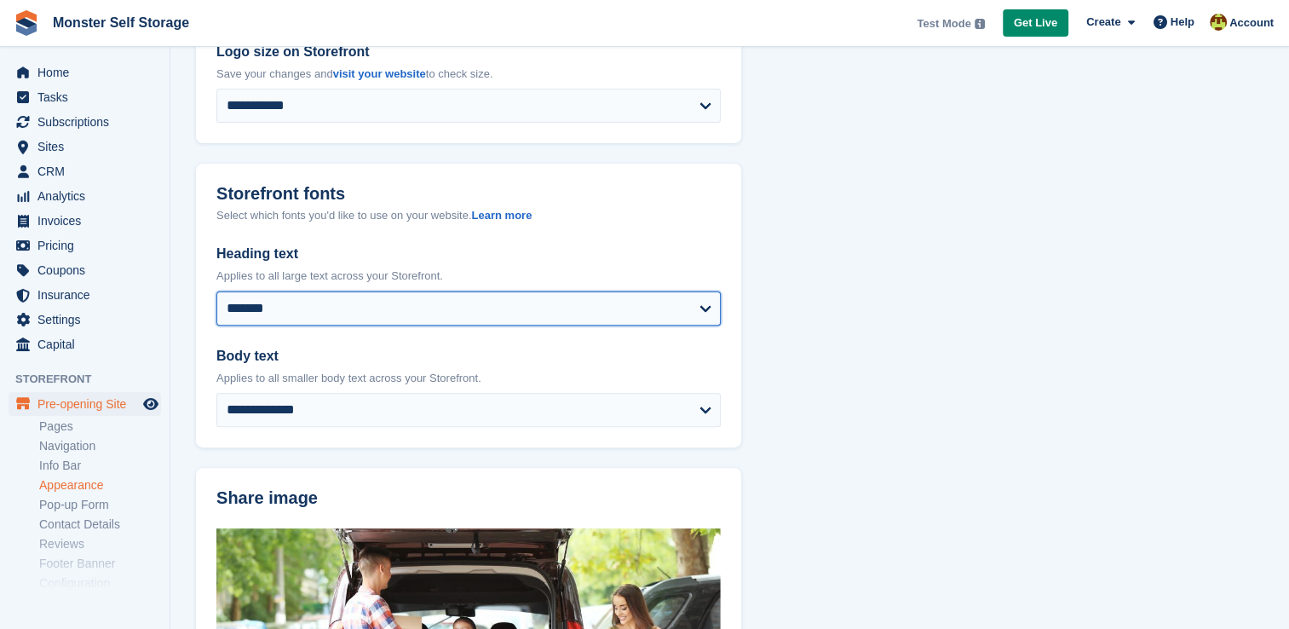
click at [698, 302] on select "**********" at bounding box center [468, 308] width 504 height 34
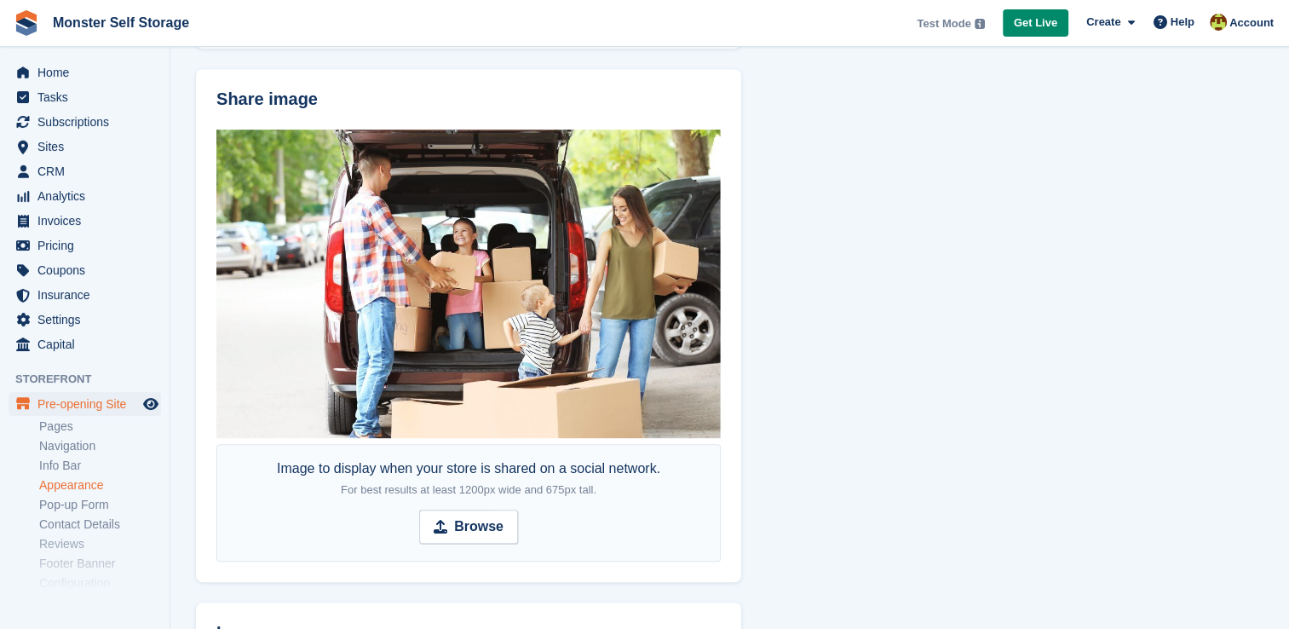
scroll to position [981, 0]
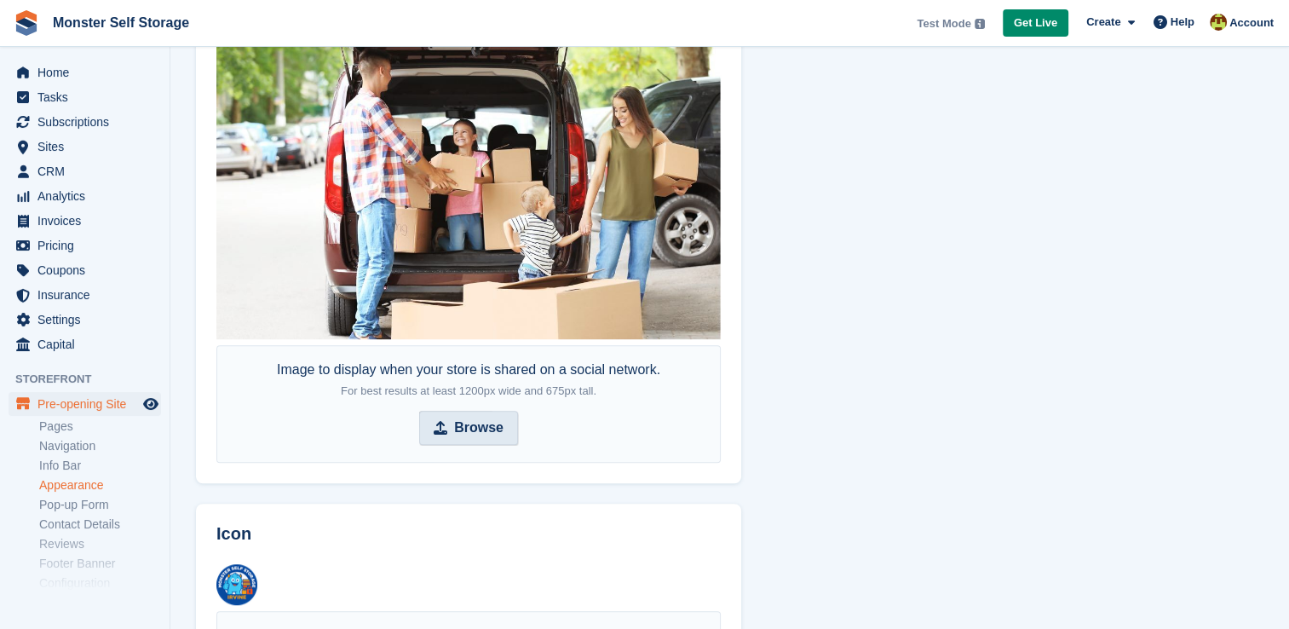
click at [470, 422] on strong "Browse" at bounding box center [478, 427] width 49 height 20
click at [470, 422] on input "Browse" at bounding box center [468, 428] width 99 height 34
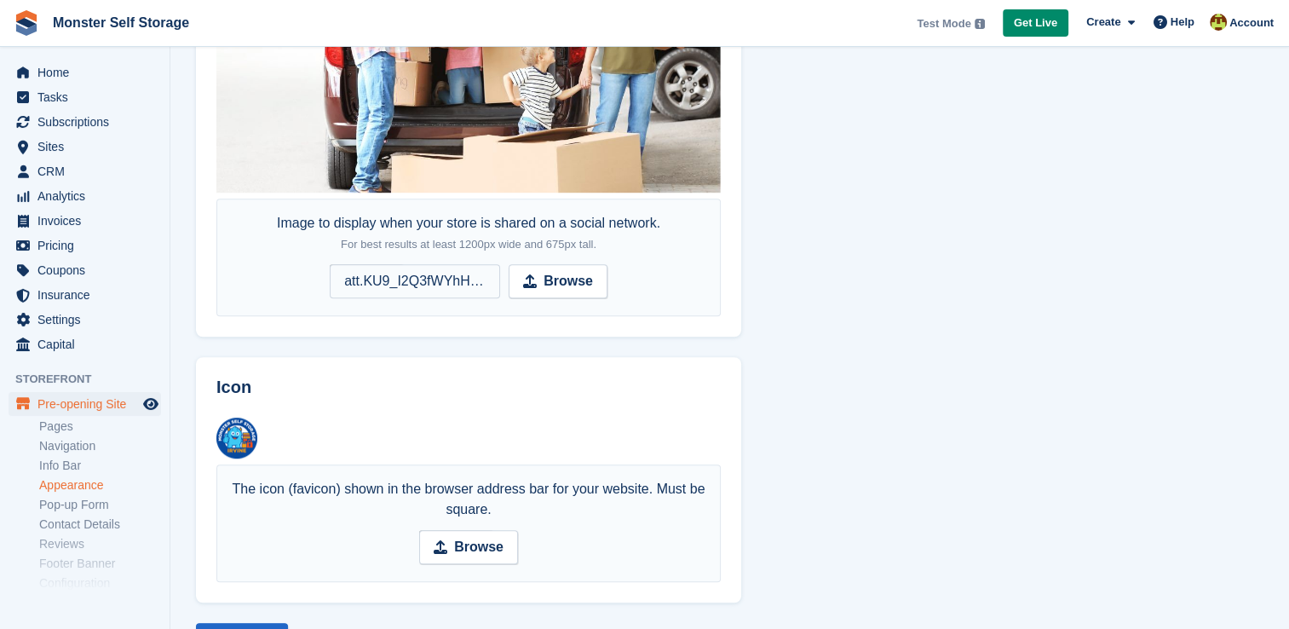
scroll to position [1133, 0]
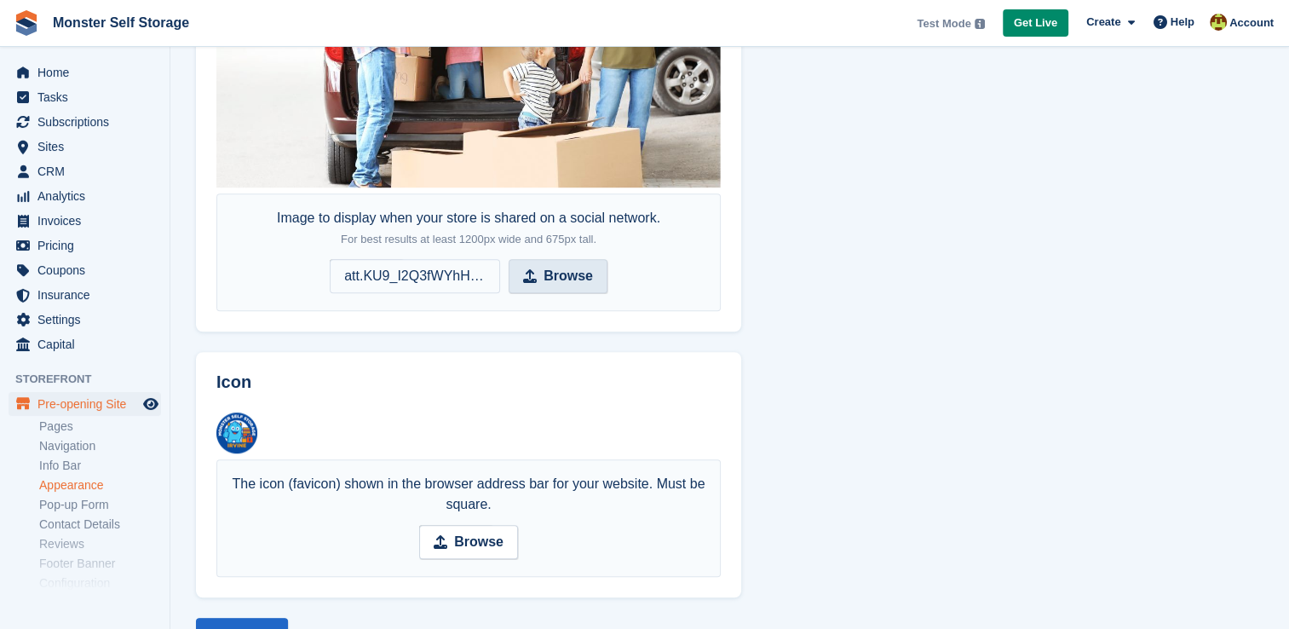
click at [540, 280] on span "Browse" at bounding box center [557, 276] width 99 height 34
click at [540, 280] on input "Browse att.KU9_I2Q3fWYhHf1-5cts_ANlAeXLr6OkCxTNjDZnXxk.JPG" at bounding box center [469, 276] width 278 height 34
click at [554, 280] on strong "Browse" at bounding box center [567, 276] width 49 height 20
click at [554, 280] on input "Browse att.iTaG5DcCXn8g8BIF99PWHRBHWa5Jtr23k_6IRmU7yXU.JPG" at bounding box center [469, 276] width 278 height 34
type input "**********"
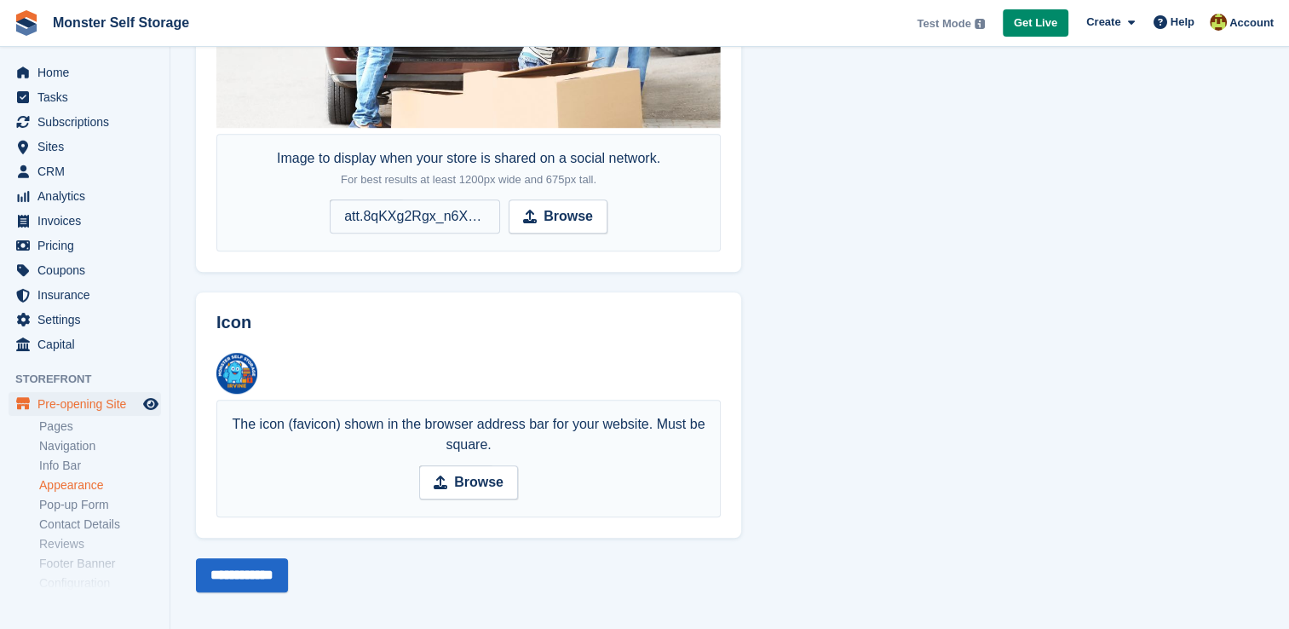
scroll to position [1196, 0]
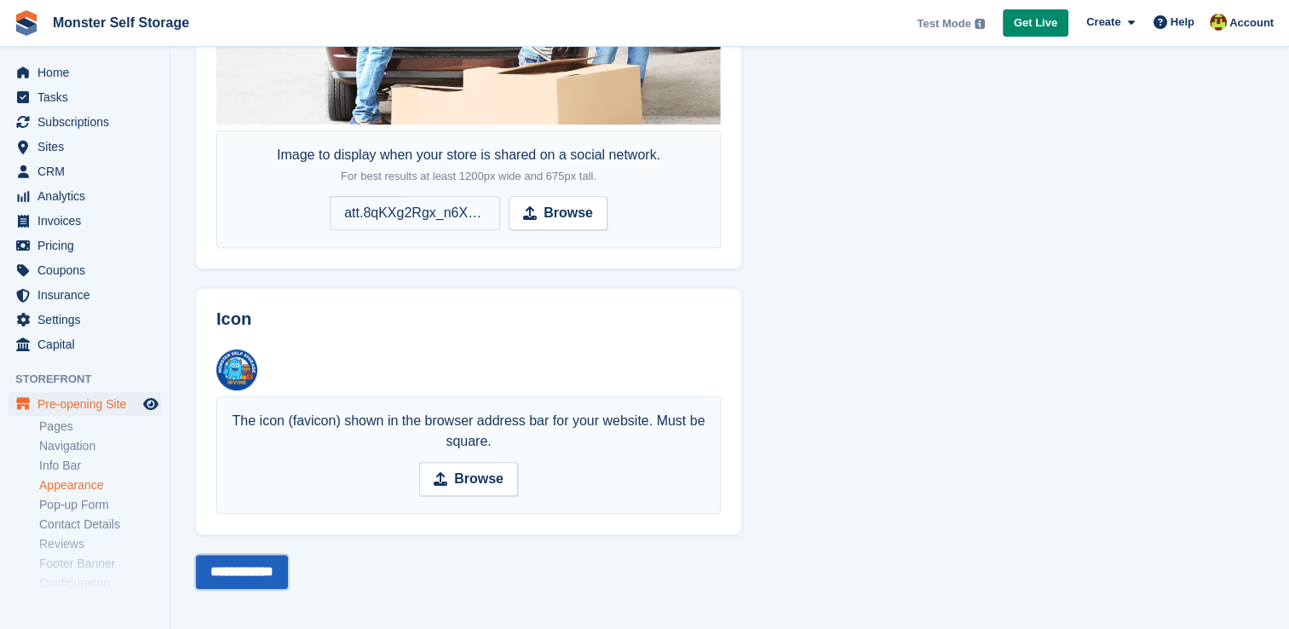
click at [283, 567] on input "**********" at bounding box center [242, 571] width 92 height 34
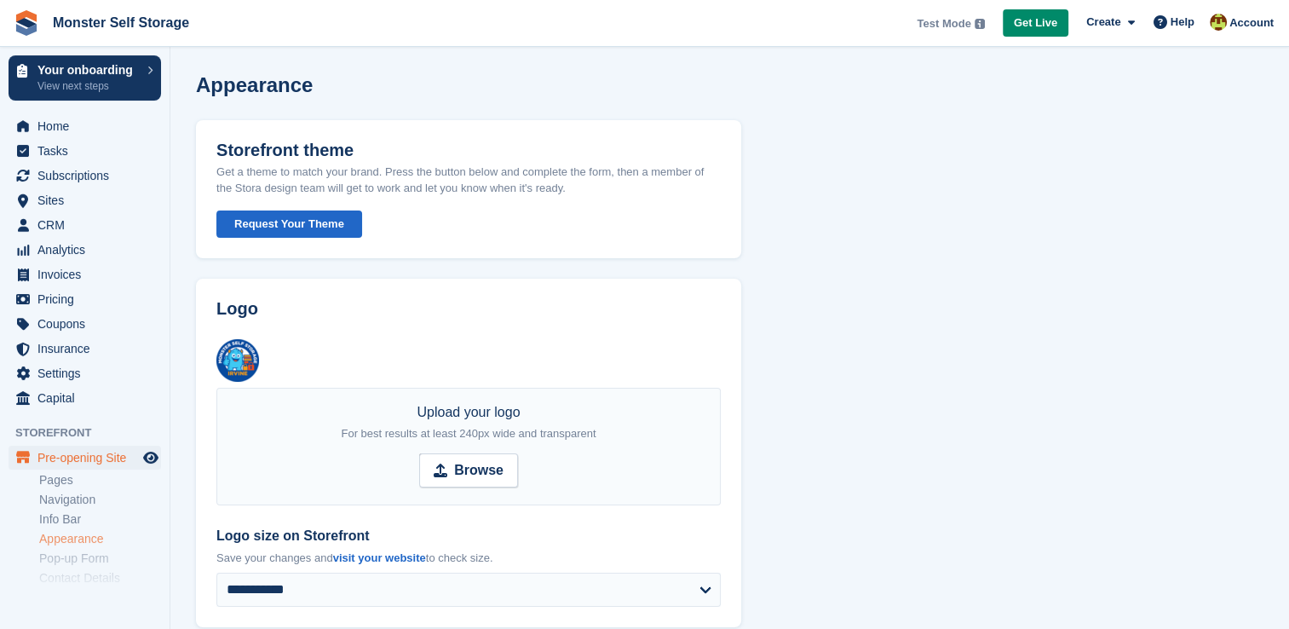
click at [307, 213] on button "Request Your Theme" at bounding box center [289, 224] width 146 height 28
click at [83, 458] on span "Pre-opening Site" at bounding box center [88, 457] width 102 height 24
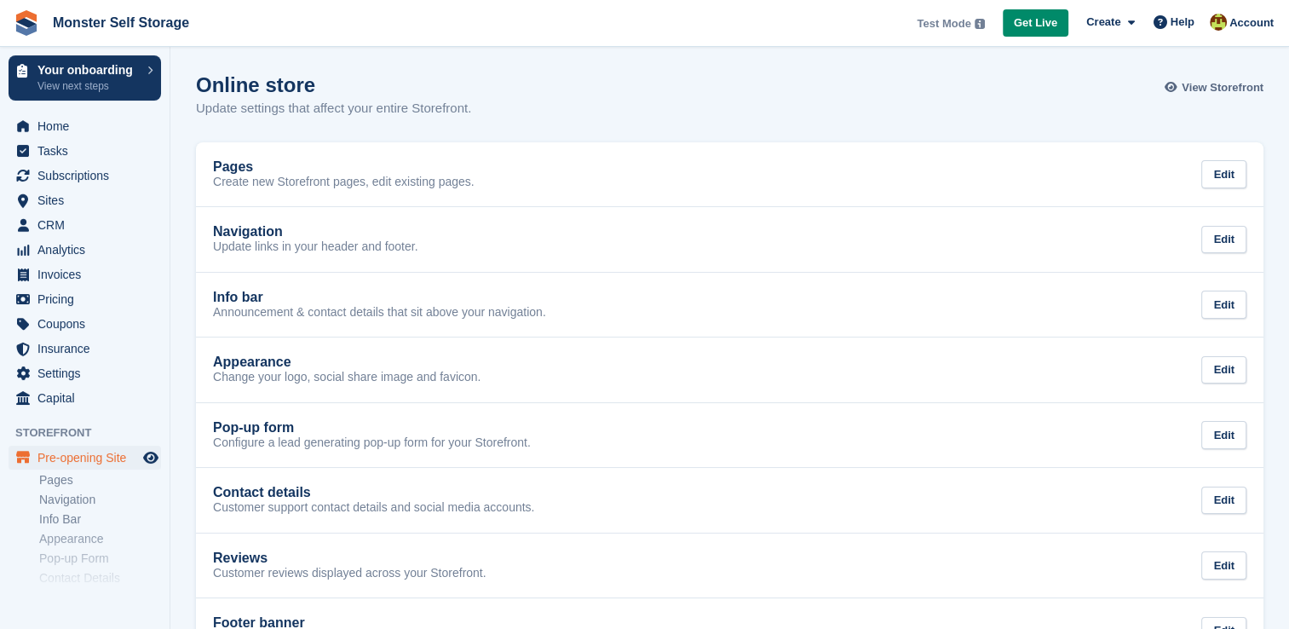
click at [1205, 87] on span "View Storefront" at bounding box center [1222, 87] width 82 height 17
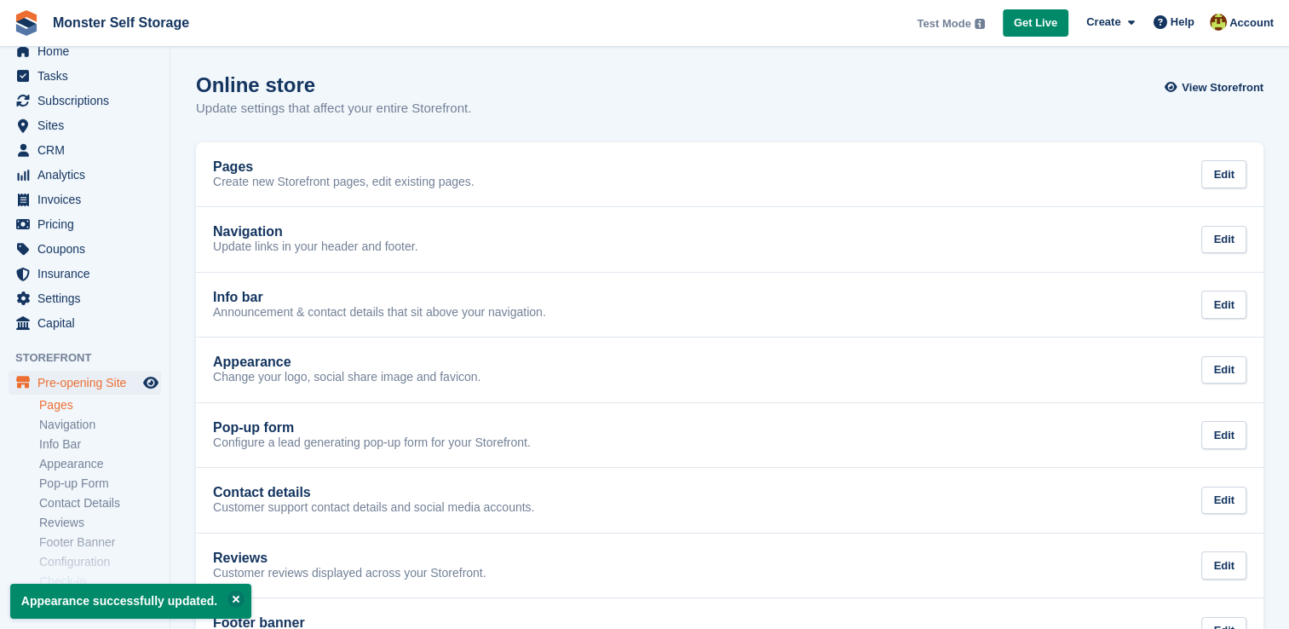
scroll to position [137, 0]
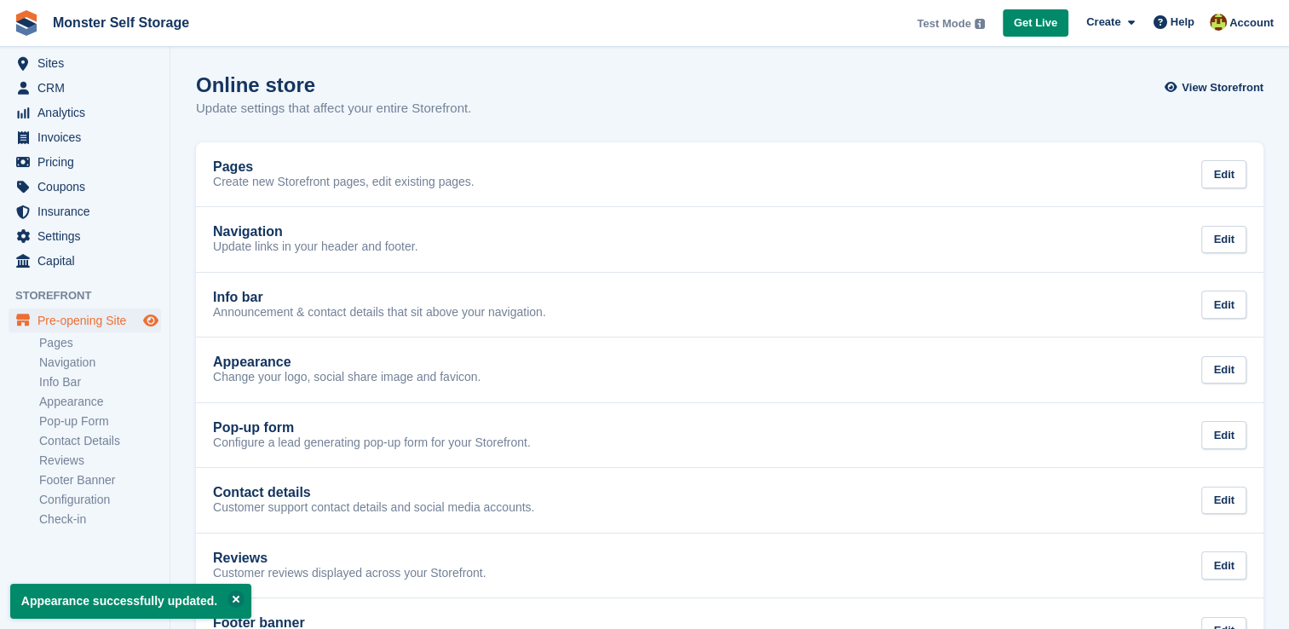
click at [157, 322] on icon "Preview store" at bounding box center [150, 320] width 15 height 14
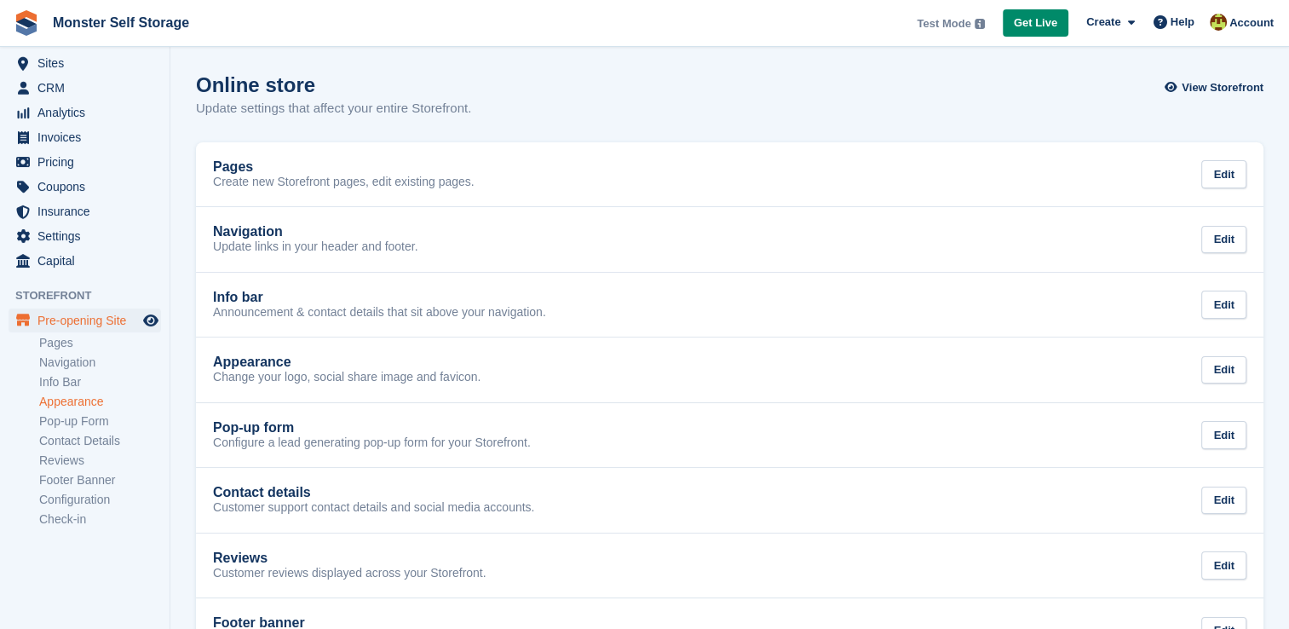
click at [103, 407] on link "Appearance" at bounding box center [100, 402] width 122 height 16
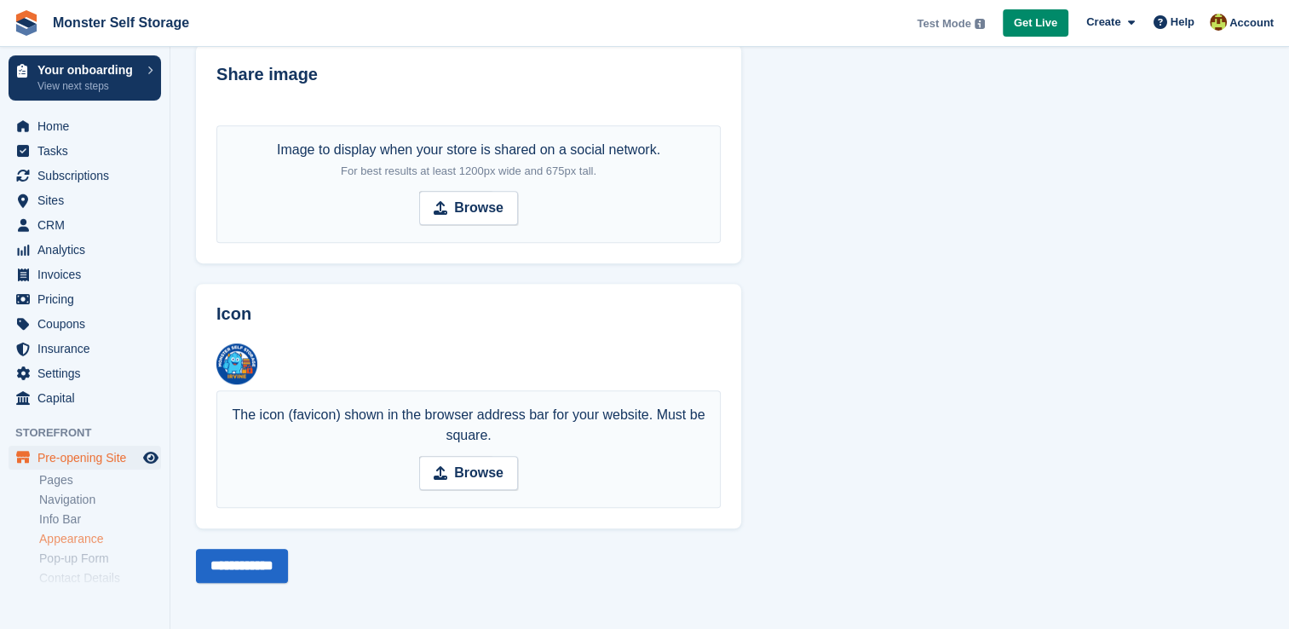
scroll to position [1462, 0]
click at [465, 205] on strong "Browse" at bounding box center [478, 208] width 49 height 20
click at [465, 205] on input "Browse" at bounding box center [468, 208] width 99 height 34
click at [480, 199] on strong "Browse" at bounding box center [478, 208] width 49 height 20
click at [480, 199] on input "Browse" at bounding box center [468, 208] width 99 height 34
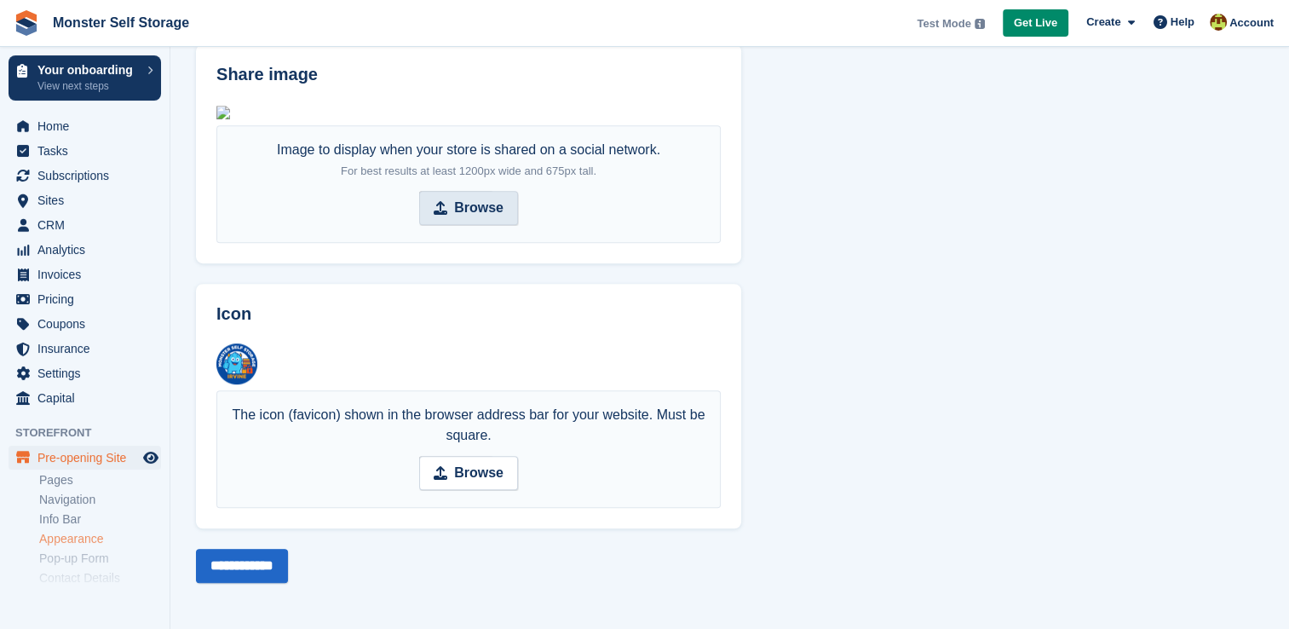
type input "**********"
click at [254, 572] on input "**********" at bounding box center [242, 566] width 92 height 34
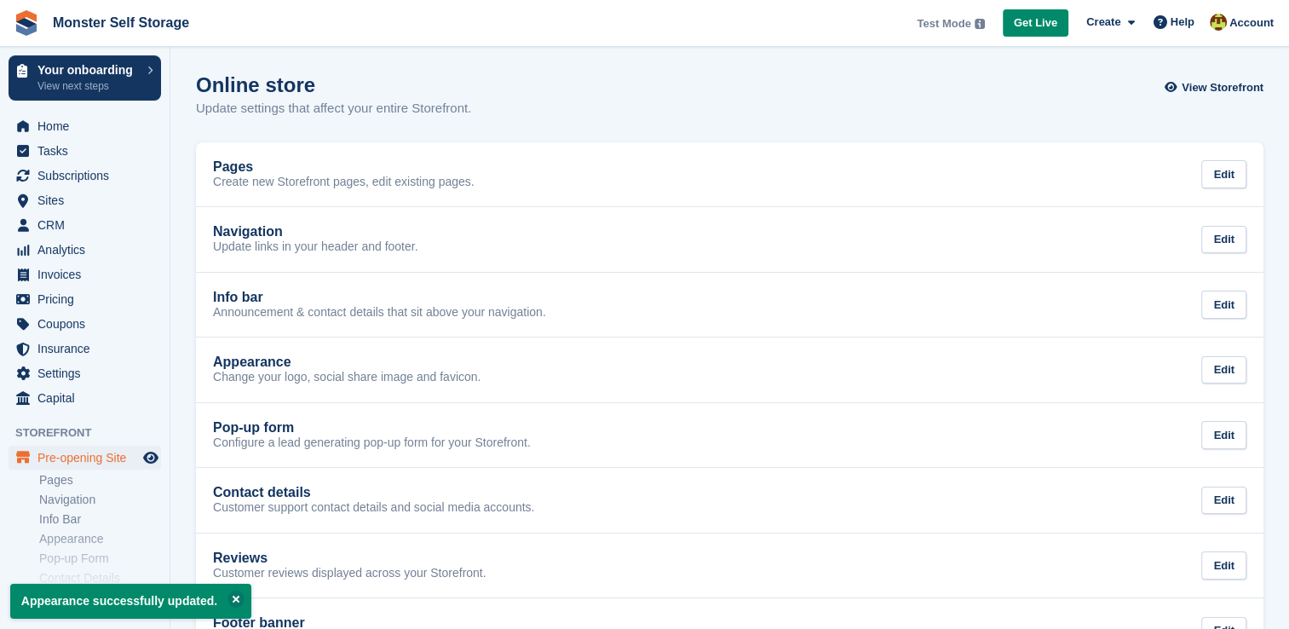
click at [147, 455] on icon "Preview store" at bounding box center [150, 458] width 15 height 14
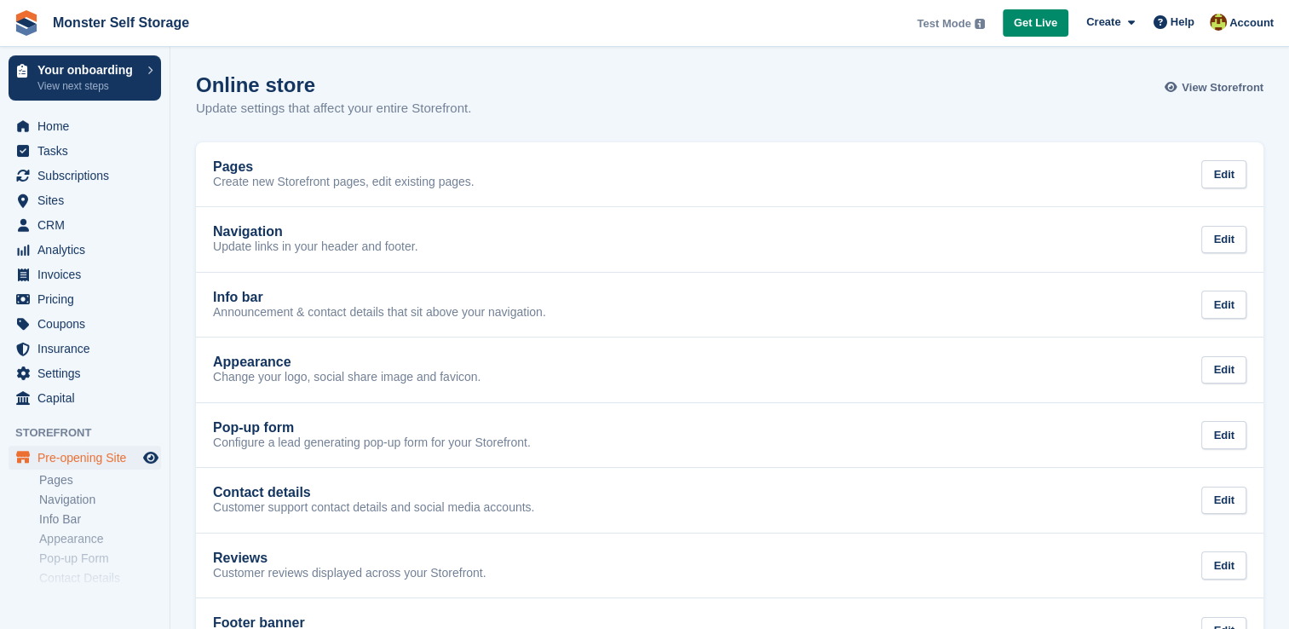
click at [1254, 92] on span "View Storefront" at bounding box center [1222, 87] width 82 height 17
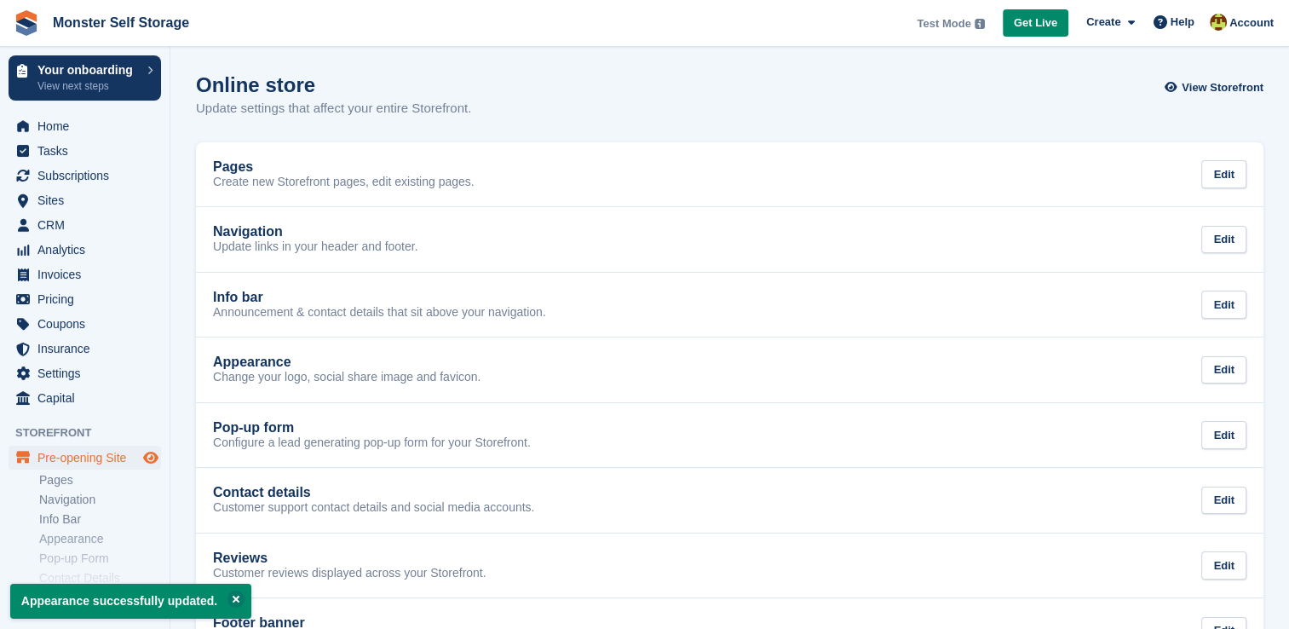
click at [152, 451] on icon "Preview store" at bounding box center [150, 458] width 15 height 14
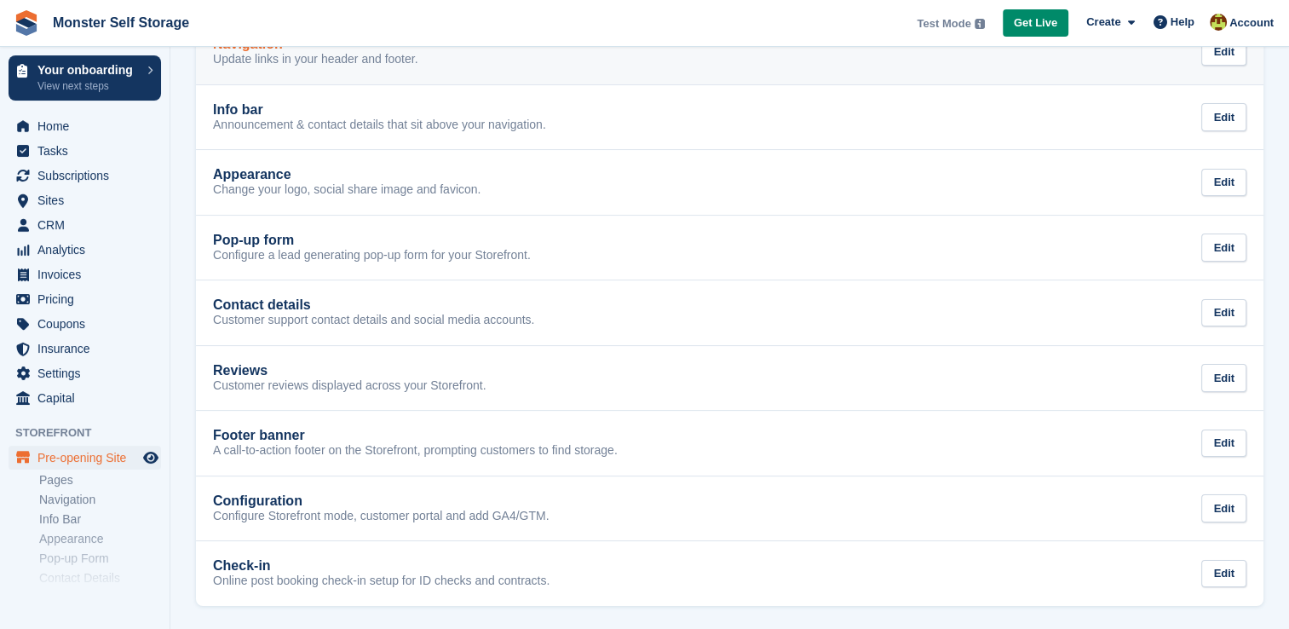
scroll to position [189, 0]
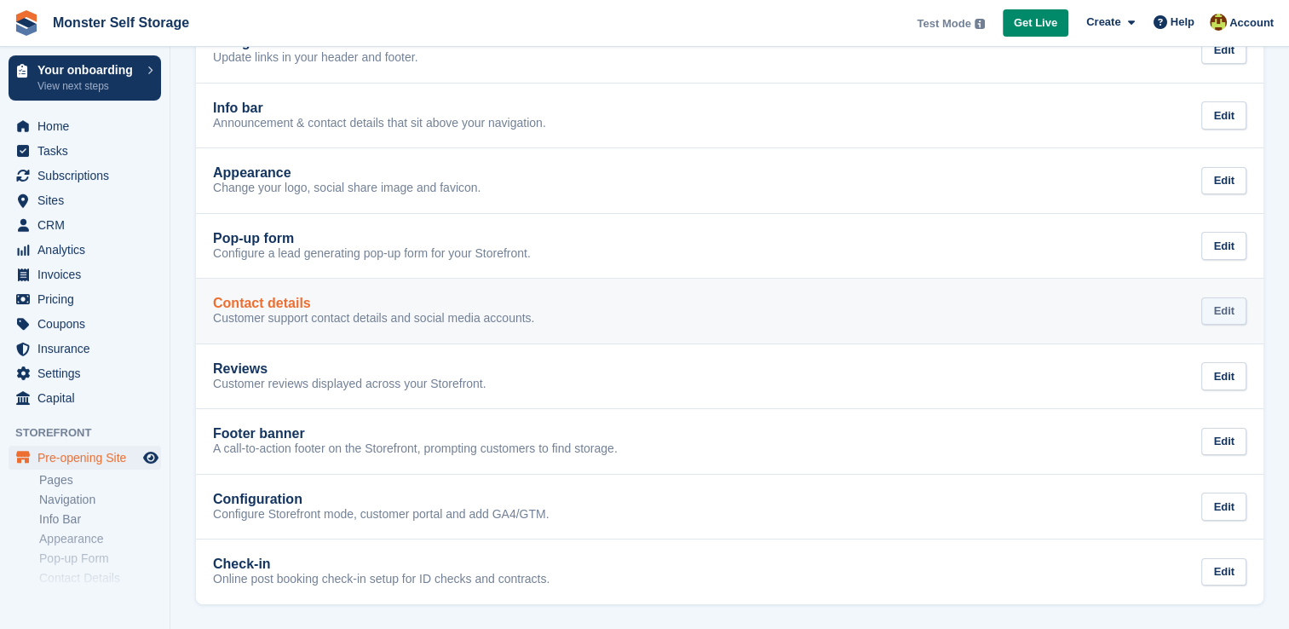
click at [1227, 302] on div "Edit" at bounding box center [1223, 311] width 45 height 28
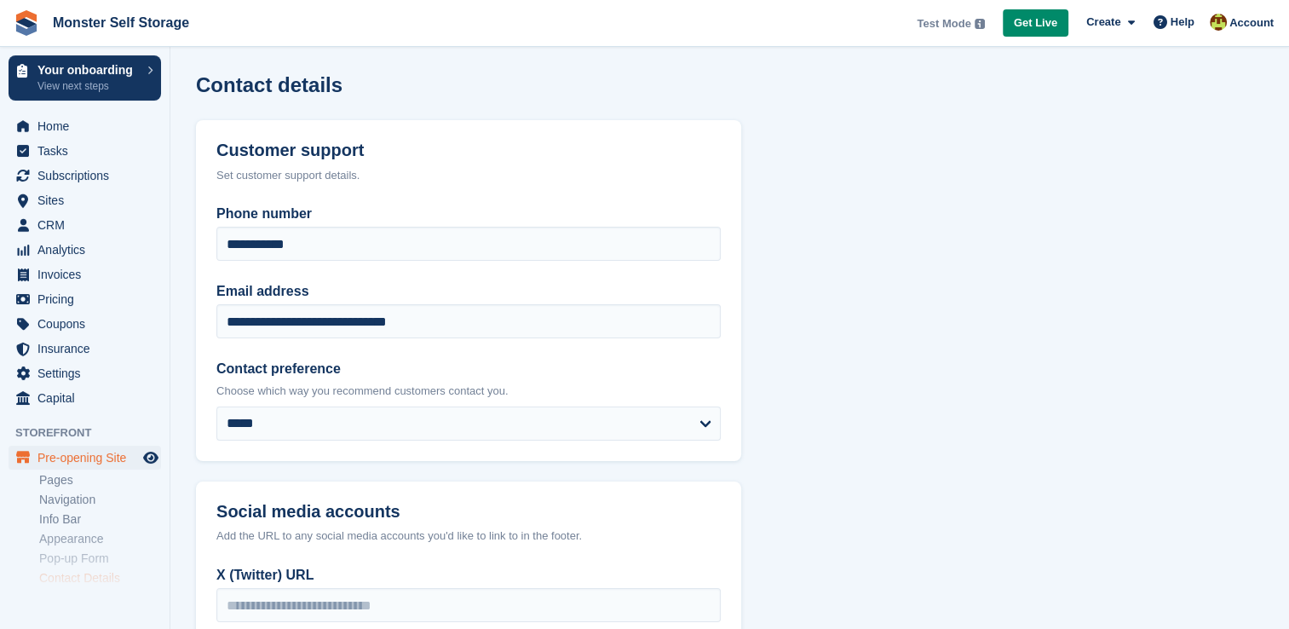
scroll to position [347, 0]
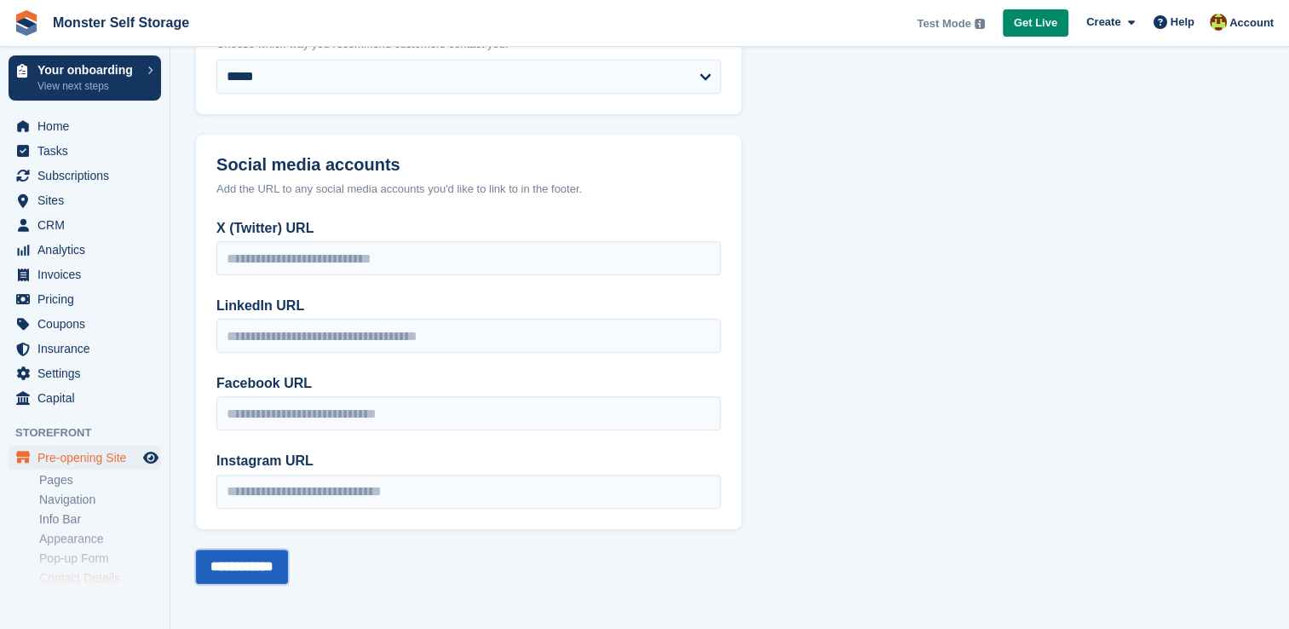
click at [288, 566] on input "**********" at bounding box center [242, 566] width 92 height 34
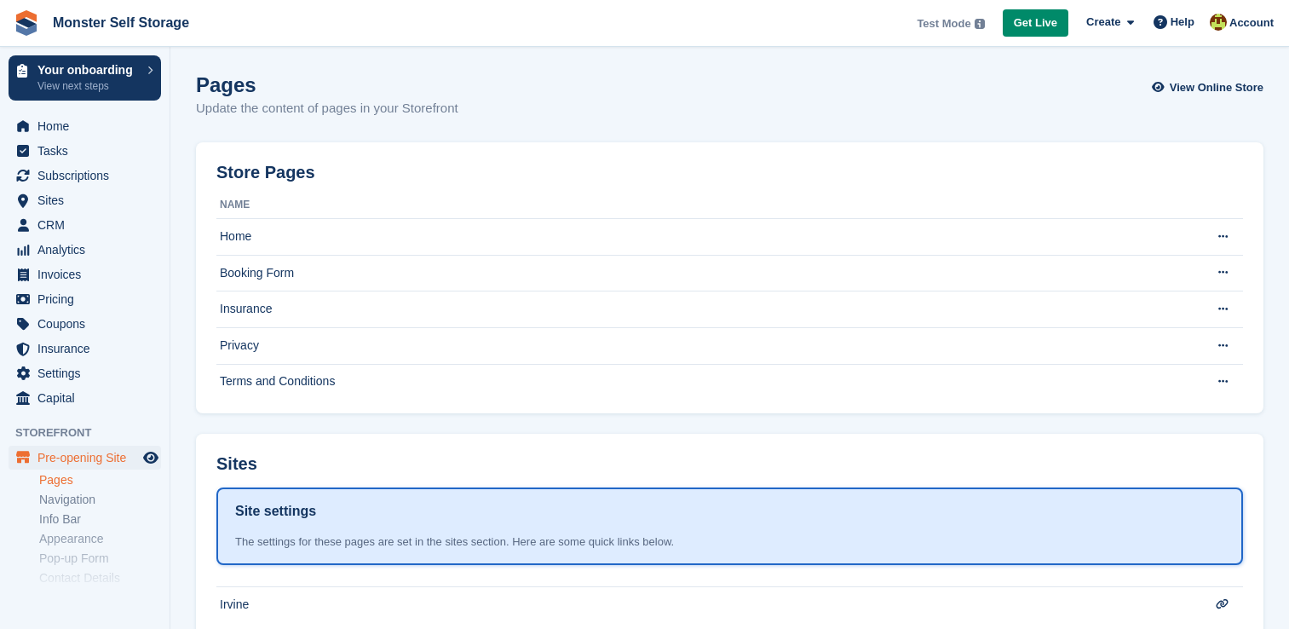
scroll to position [173, 0]
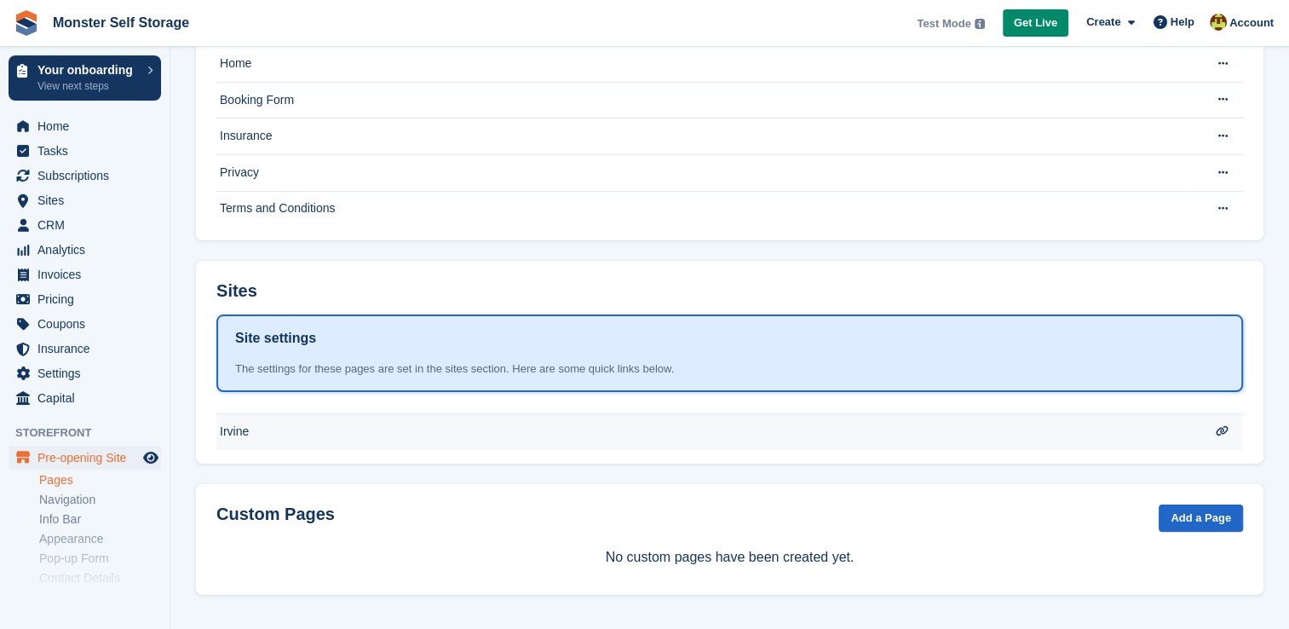
click at [1223, 426] on icon at bounding box center [1221, 431] width 13 height 10
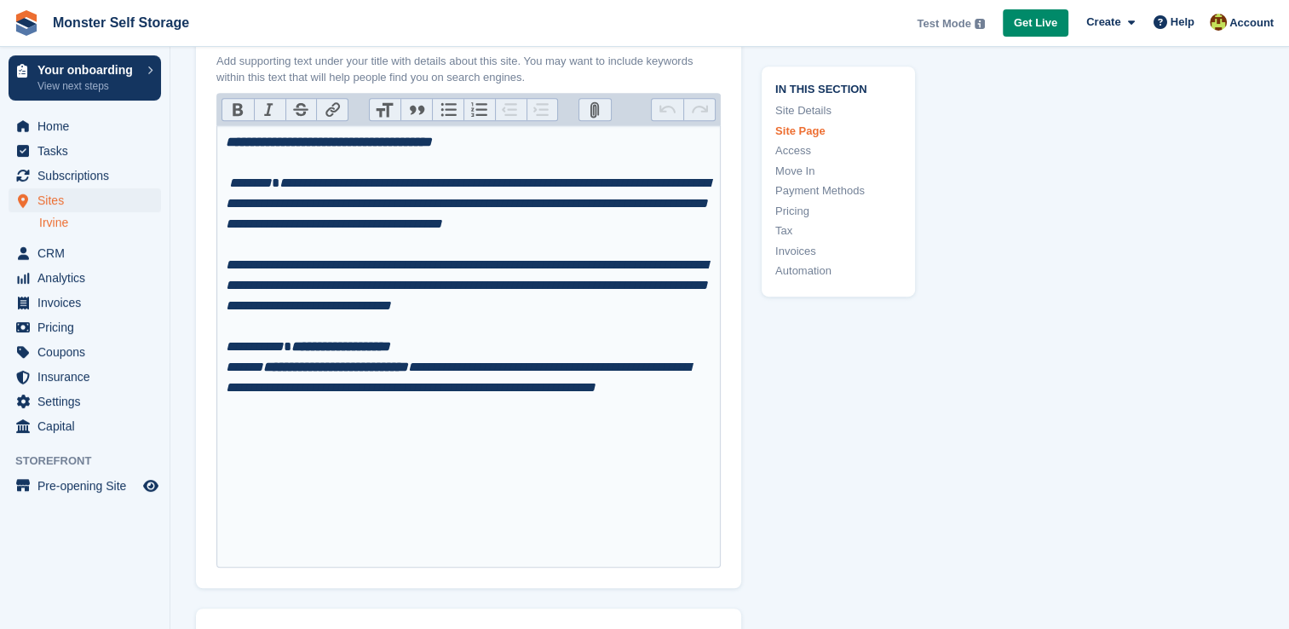
type input "**********"
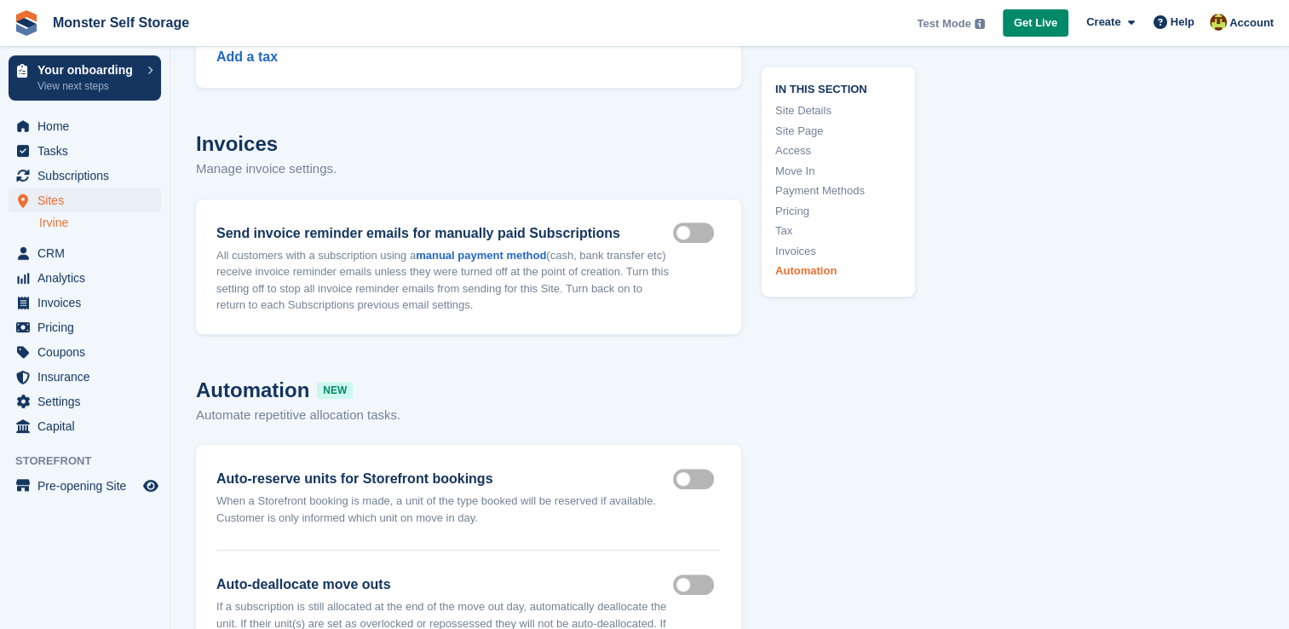
scroll to position [7880, 0]
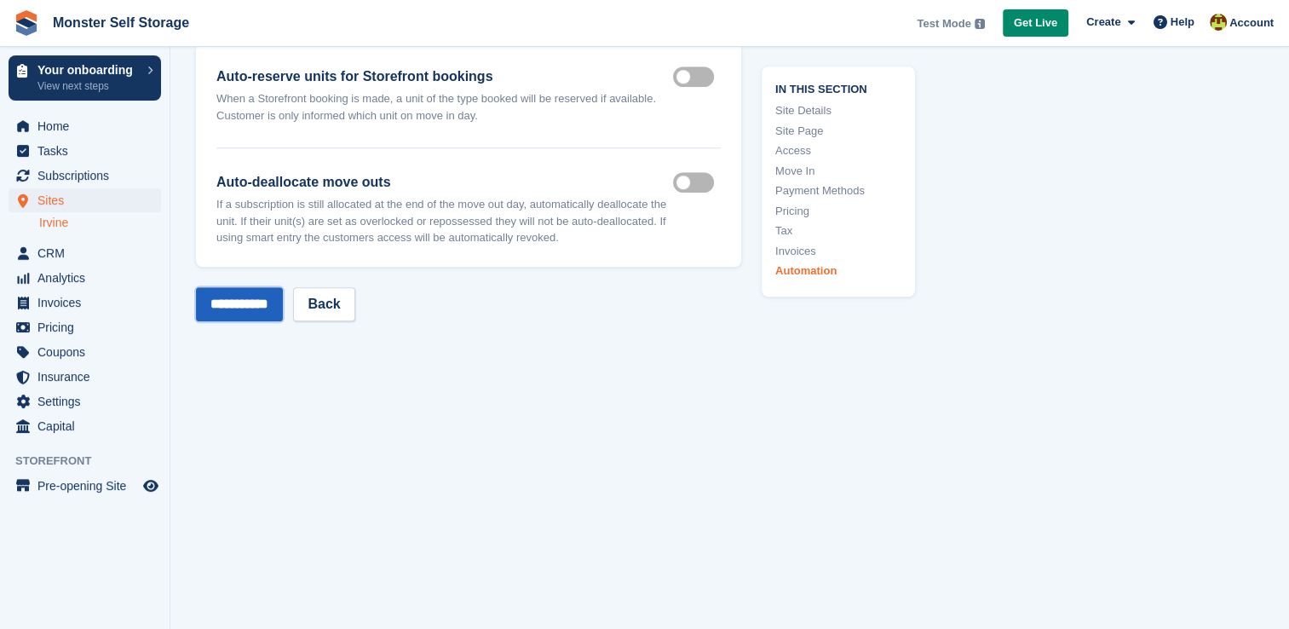
click at [267, 287] on input "**********" at bounding box center [239, 304] width 87 height 34
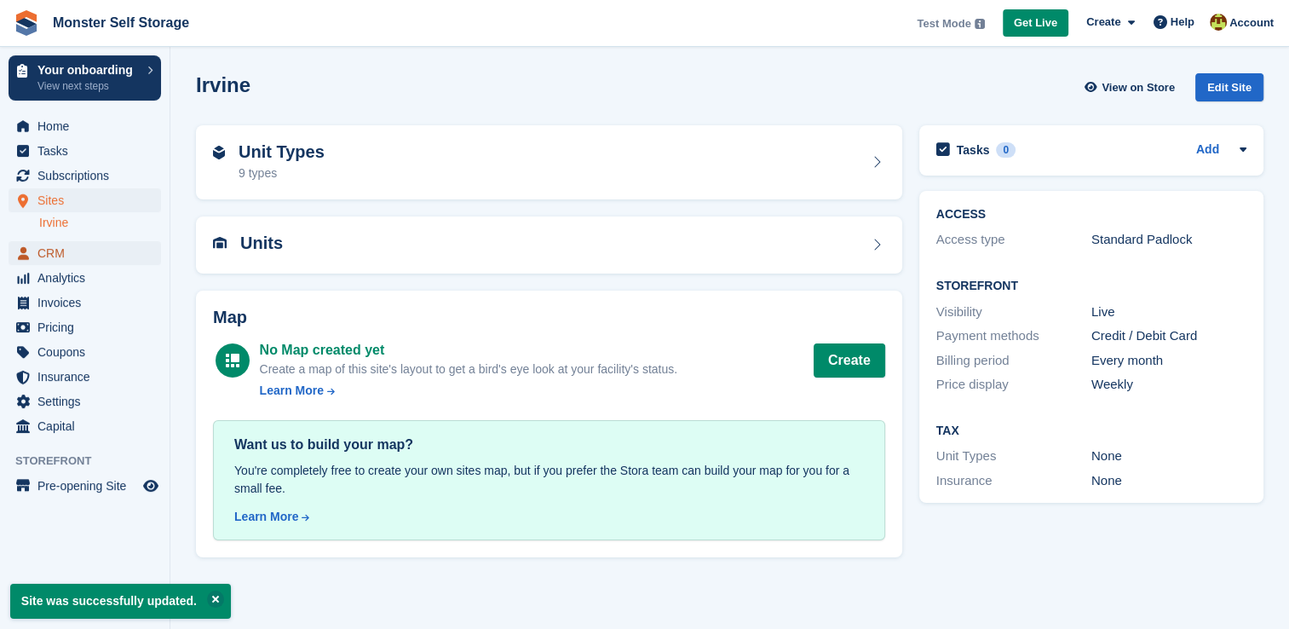
click at [81, 255] on span "CRM" at bounding box center [88, 253] width 102 height 24
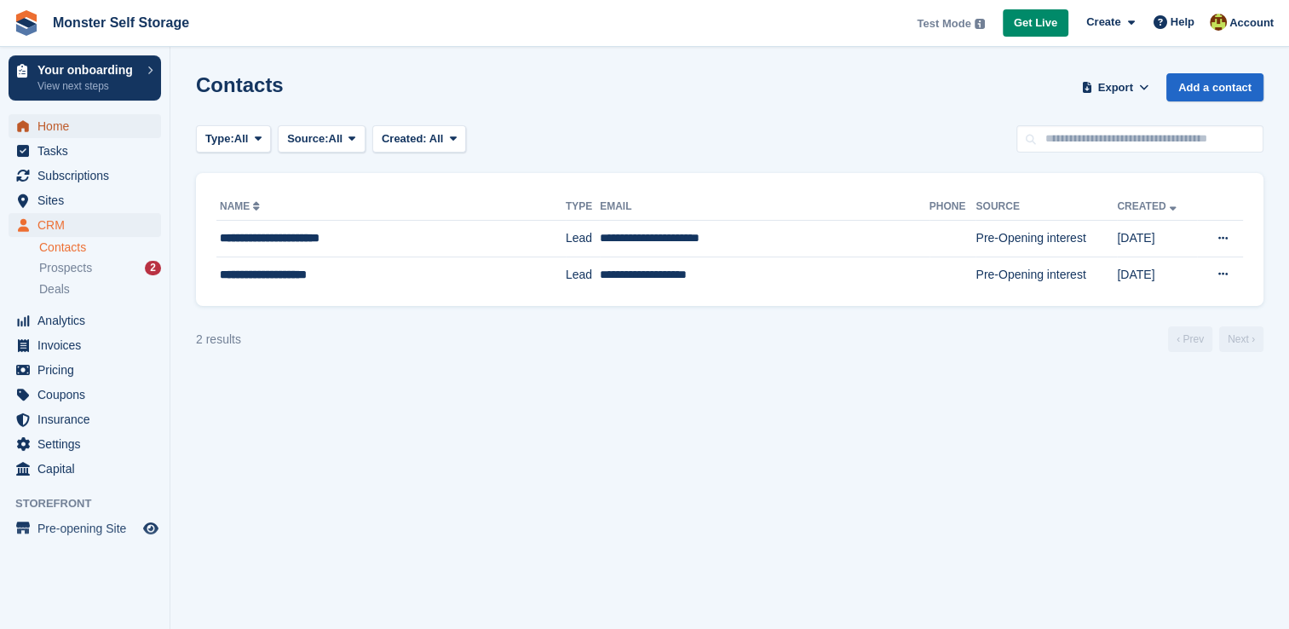
click at [83, 128] on span "Home" at bounding box center [88, 126] width 102 height 24
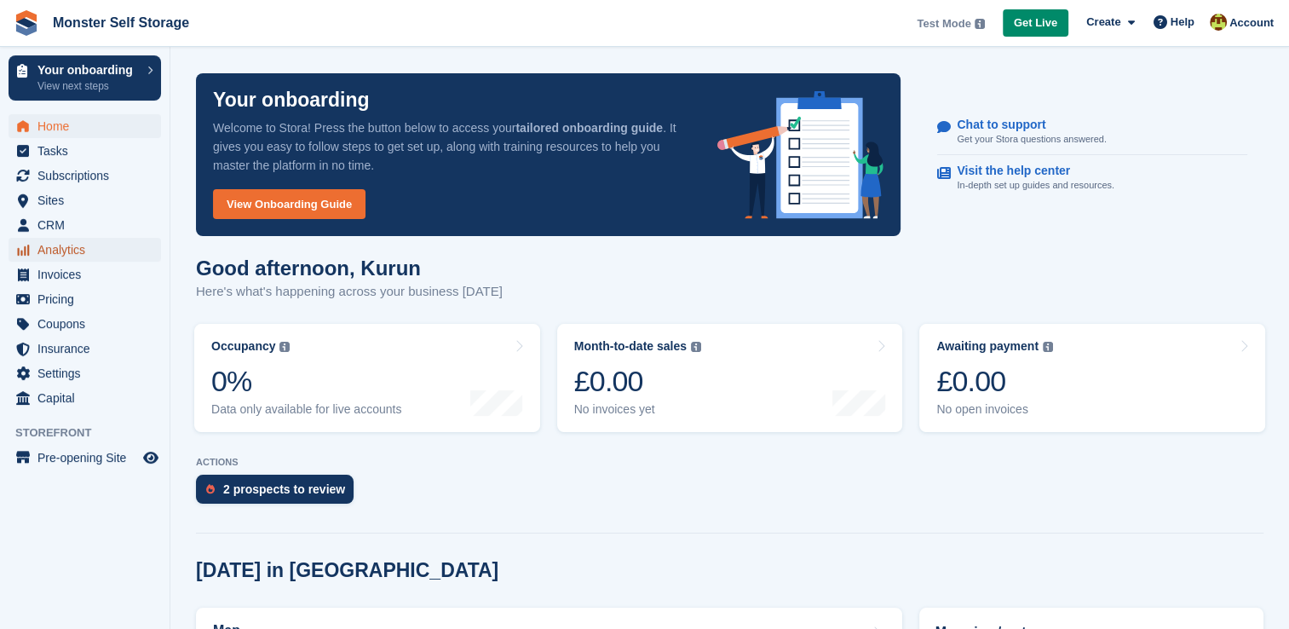
click at [82, 244] on span "Analytics" at bounding box center [88, 250] width 102 height 24
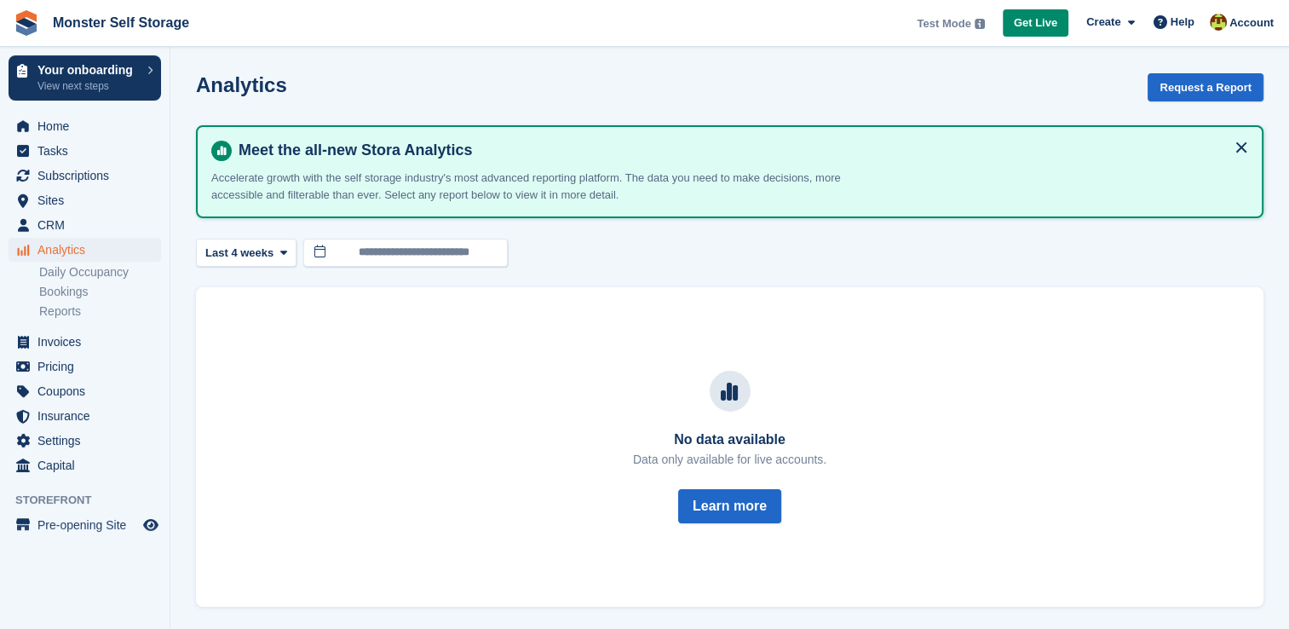
scroll to position [2, 0]
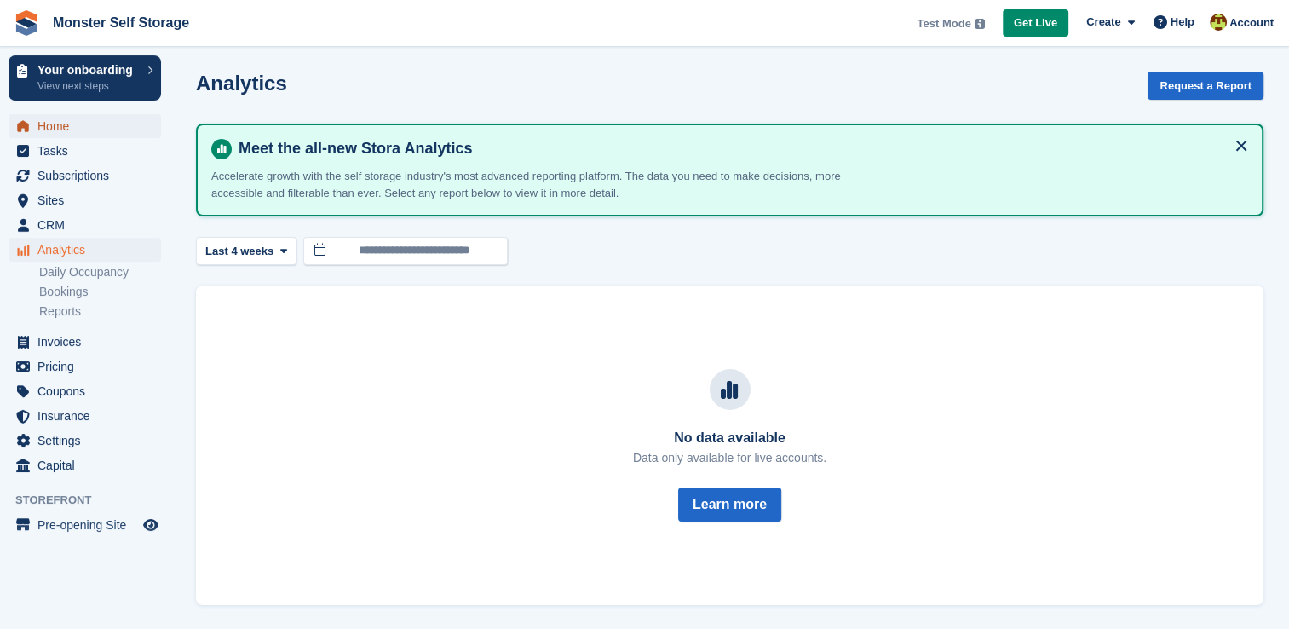
click at [55, 132] on span "Home" at bounding box center [88, 126] width 102 height 24
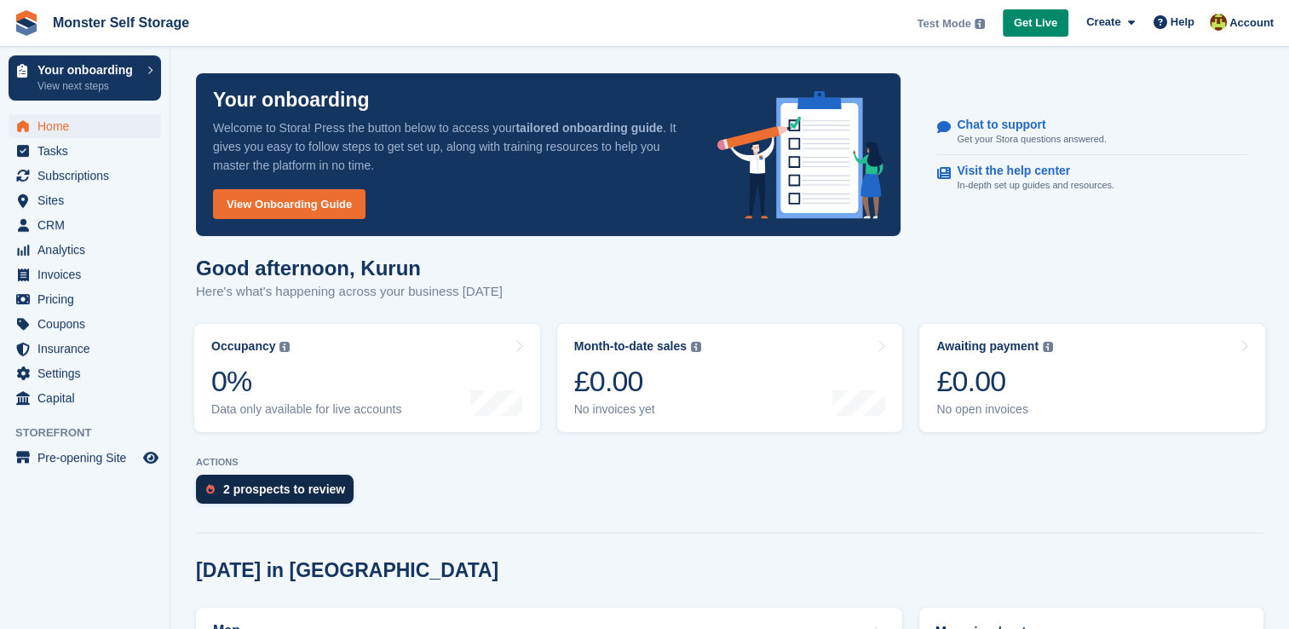
click at [291, 496] on div "2 prospects to review" at bounding box center [275, 488] width 158 height 29
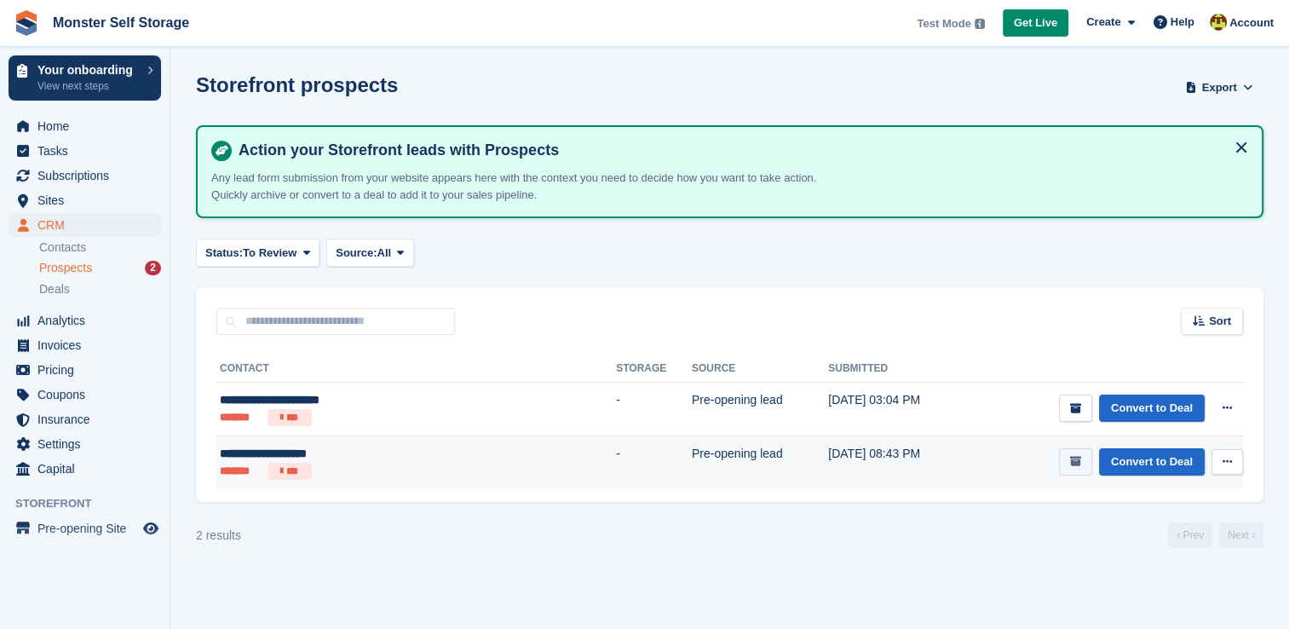
click at [1076, 462] on icon "submit" at bounding box center [1075, 461] width 11 height 11
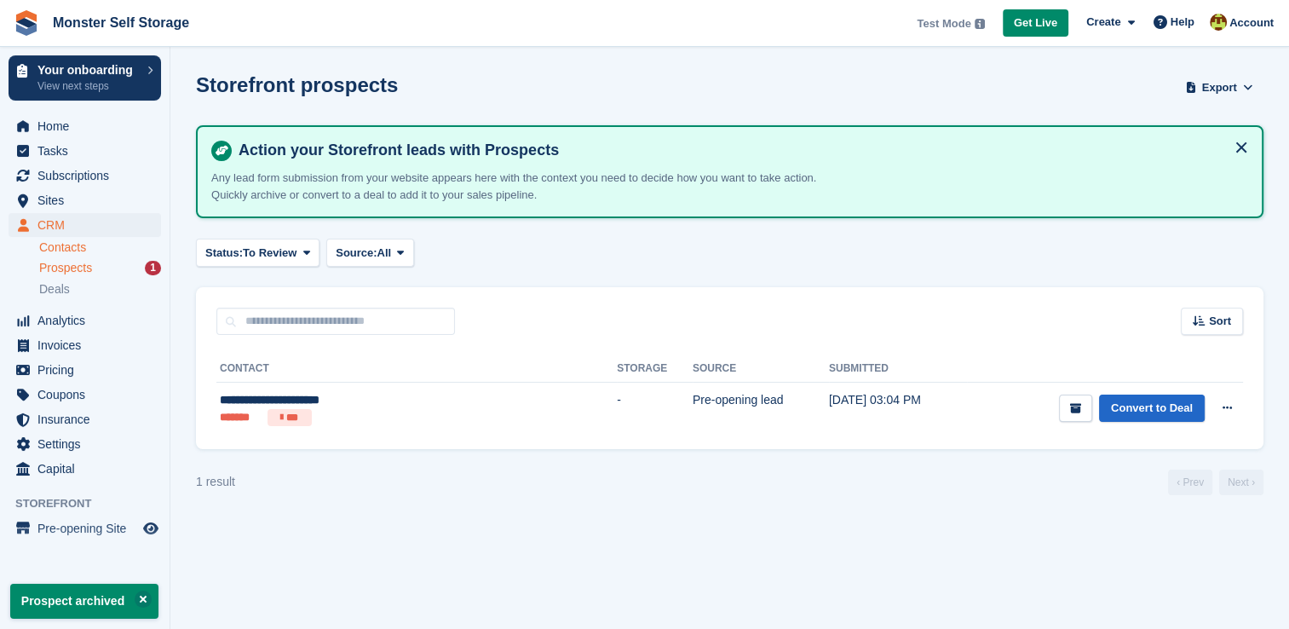
click at [66, 250] on link "Contacts" at bounding box center [100, 247] width 122 height 16
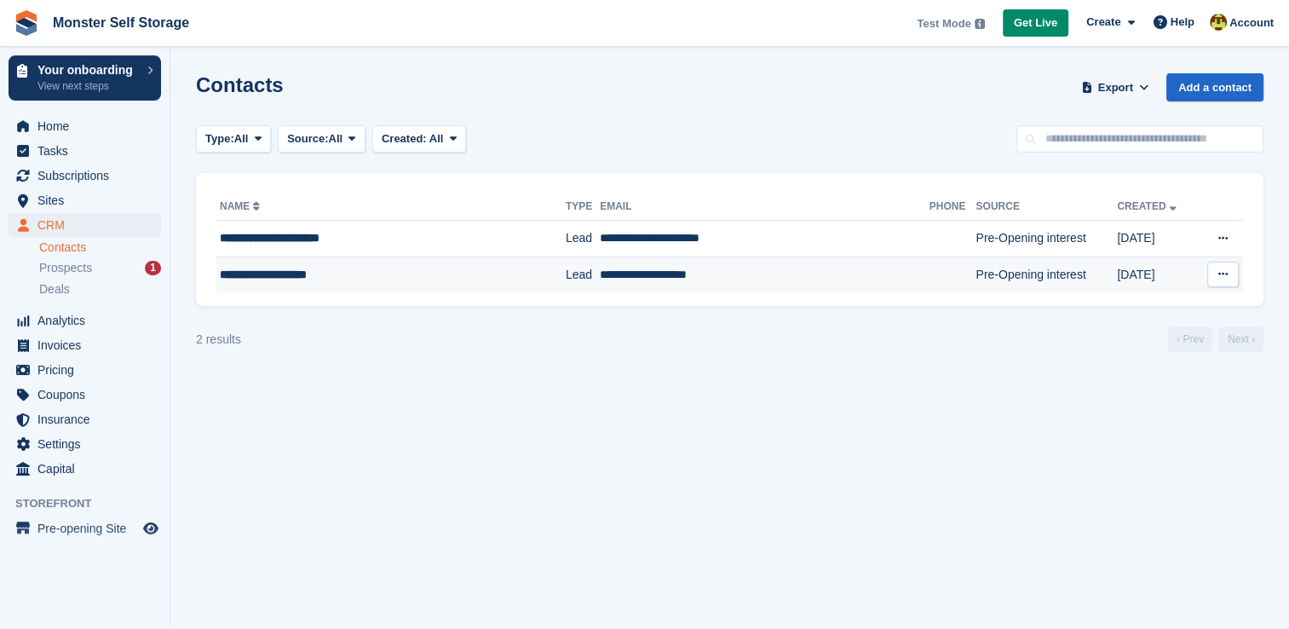
click at [1221, 279] on icon at bounding box center [1222, 273] width 9 height 11
click at [1100, 353] on p "Delete contact" at bounding box center [1157, 344] width 148 height 22
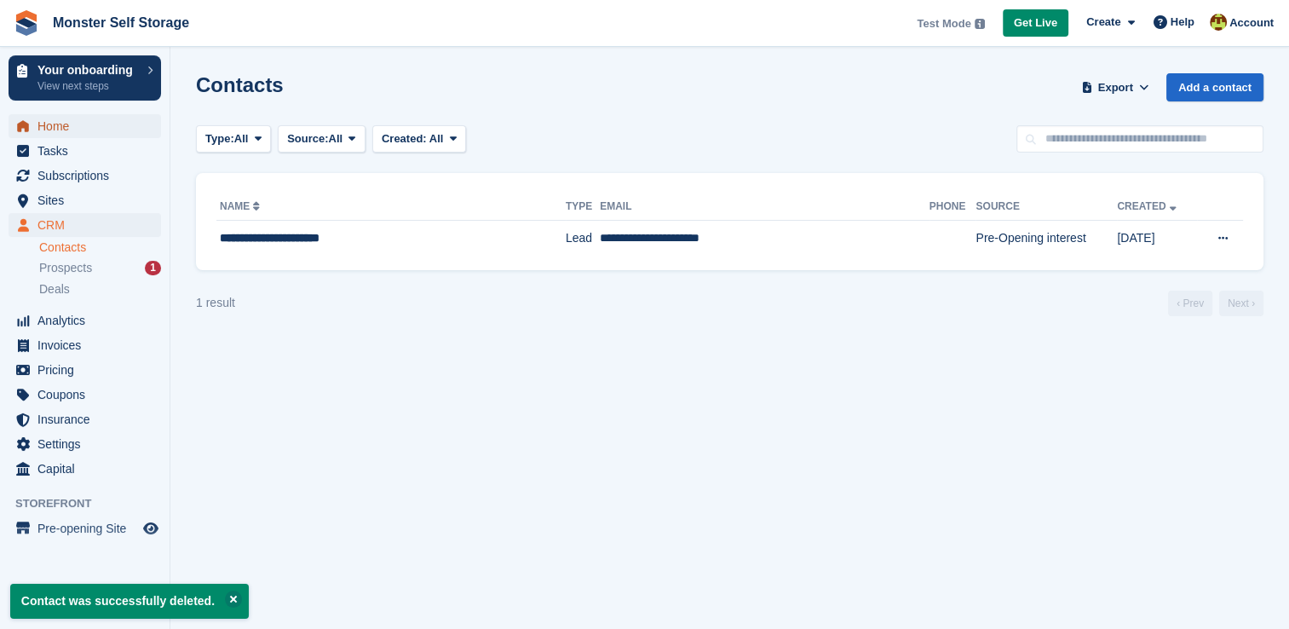
click at [92, 132] on span "Home" at bounding box center [88, 126] width 102 height 24
